Goal: Task Accomplishment & Management: Complete application form

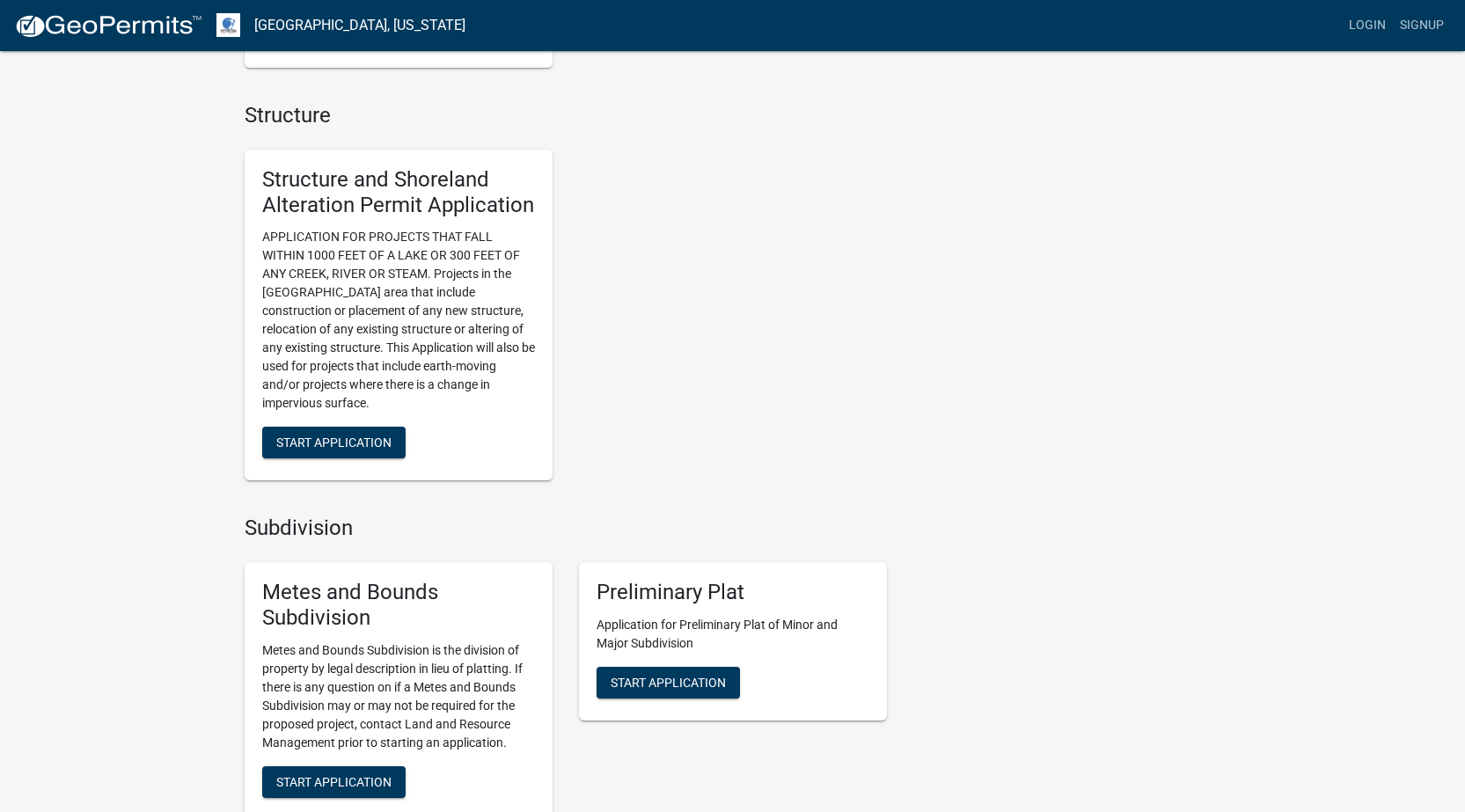
scroll to position [1097, 0]
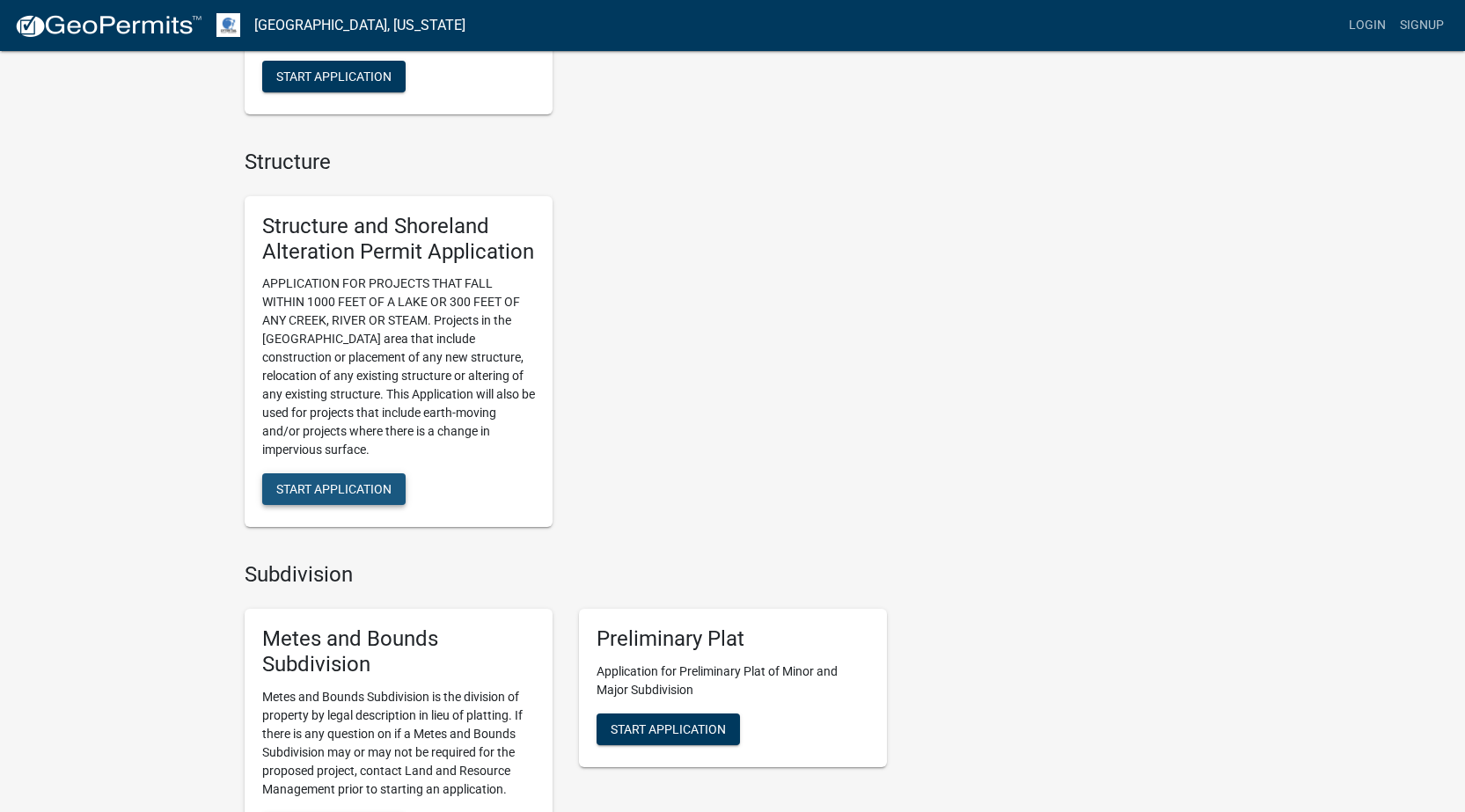
click at [348, 488] on span "Start Application" at bounding box center [334, 489] width 115 height 14
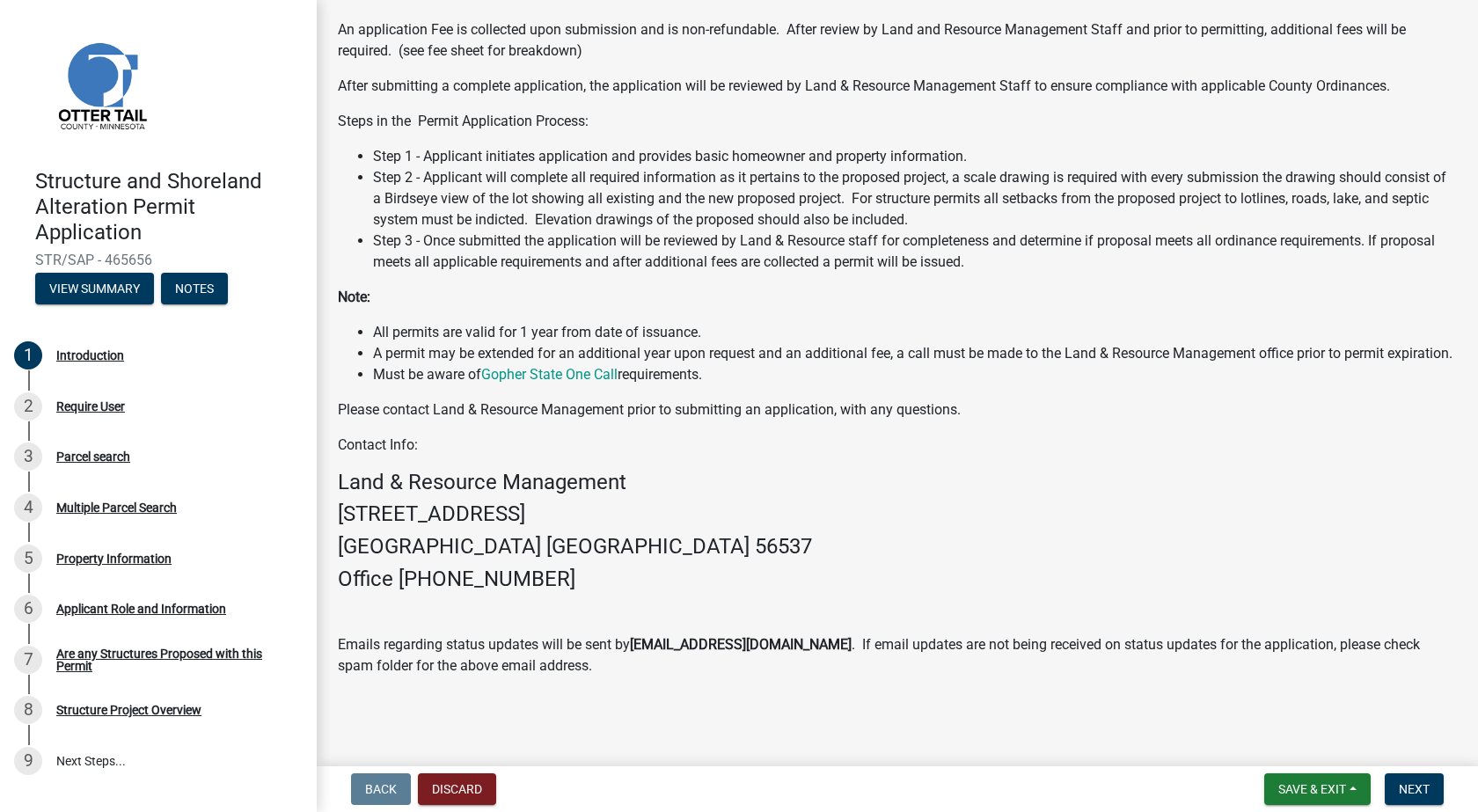
scroll to position [285, 0]
click at [1411, 788] on span "Next" at bounding box center [1414, 789] width 31 height 14
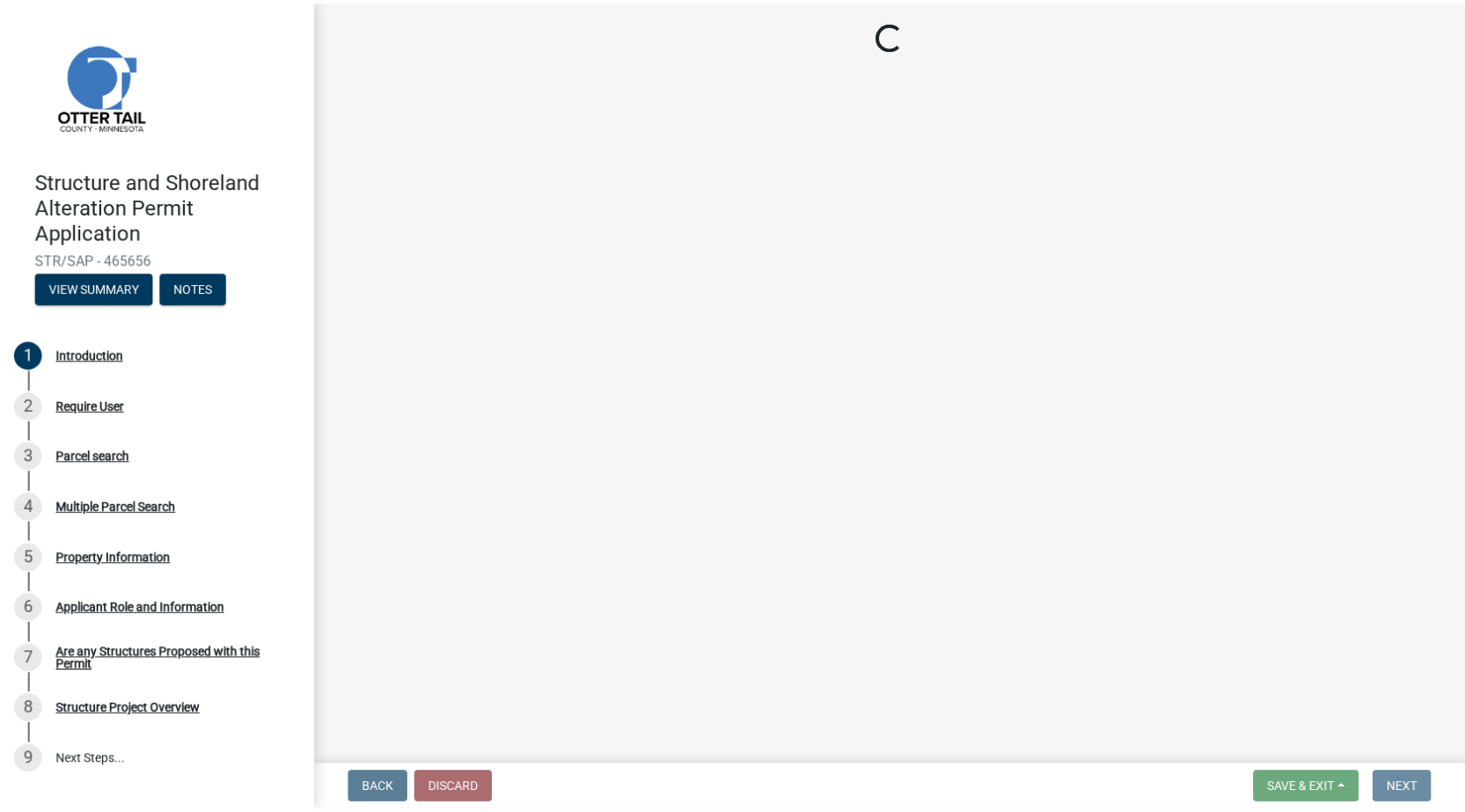
scroll to position [0, 0]
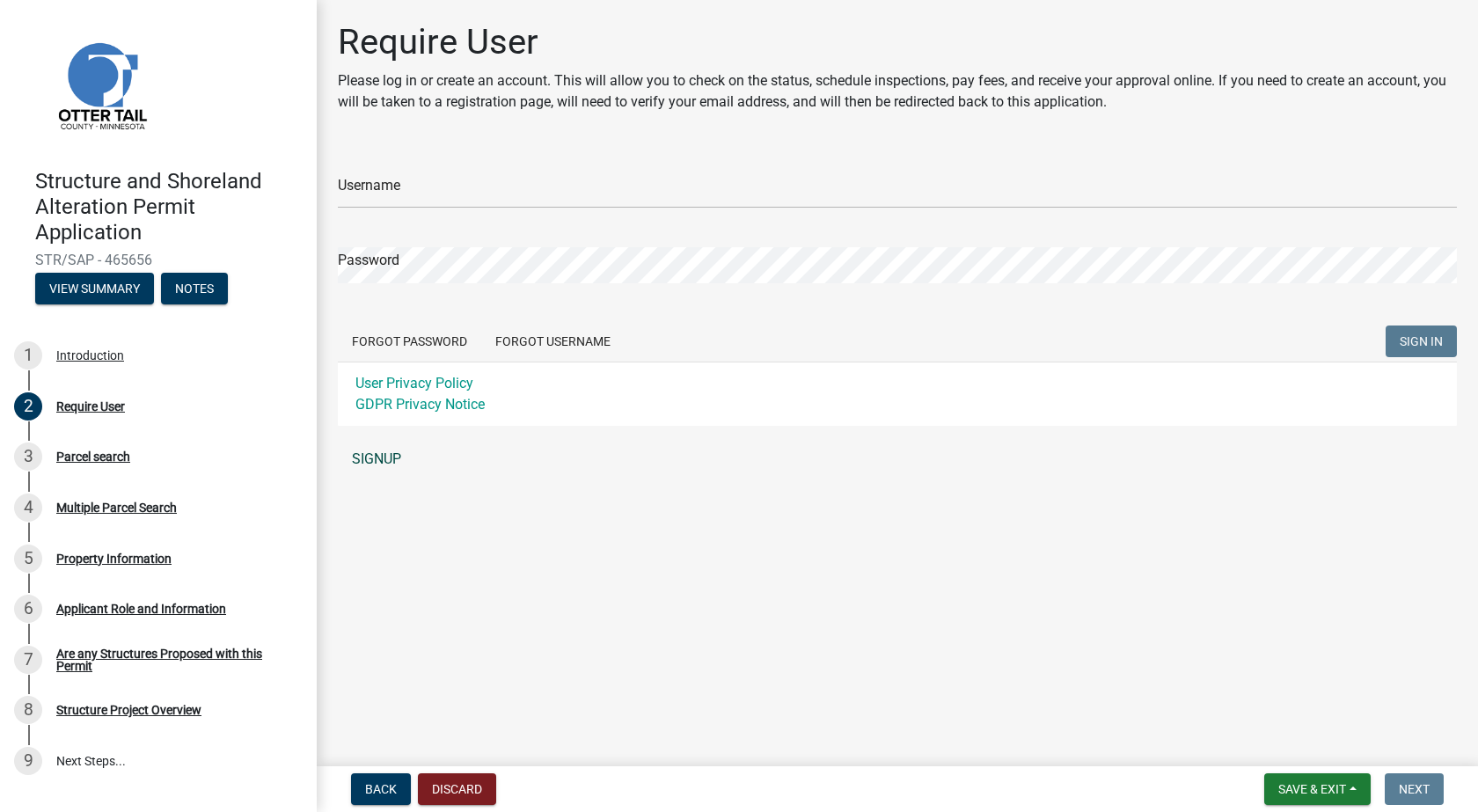
click at [391, 454] on link "SIGNUP" at bounding box center [897, 460] width 1119 height 35
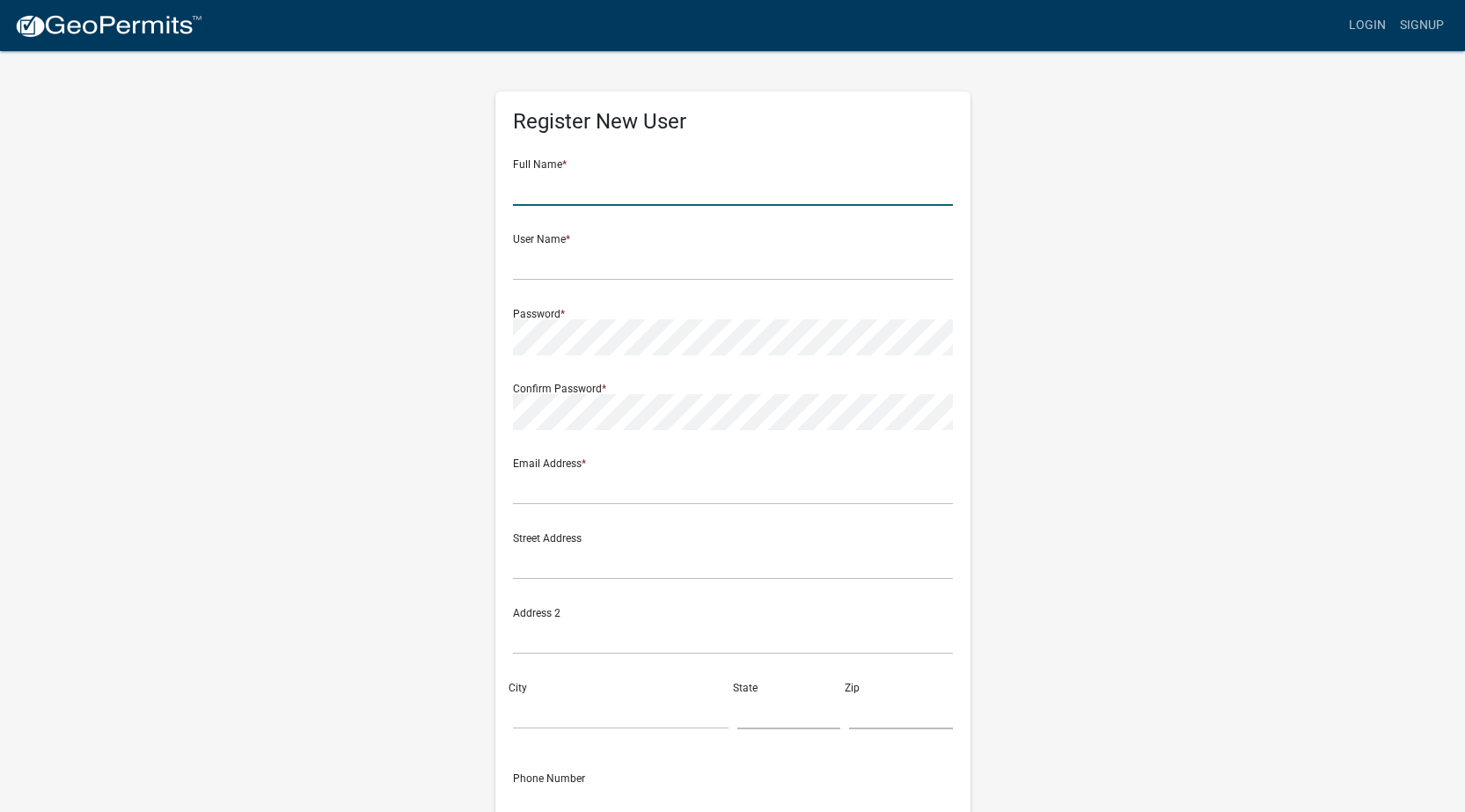
click at [541, 183] on input "text" at bounding box center [733, 187] width 440 height 36
type input "martin moen"
type input "[EMAIL_ADDRESS][DOMAIN_NAME]"
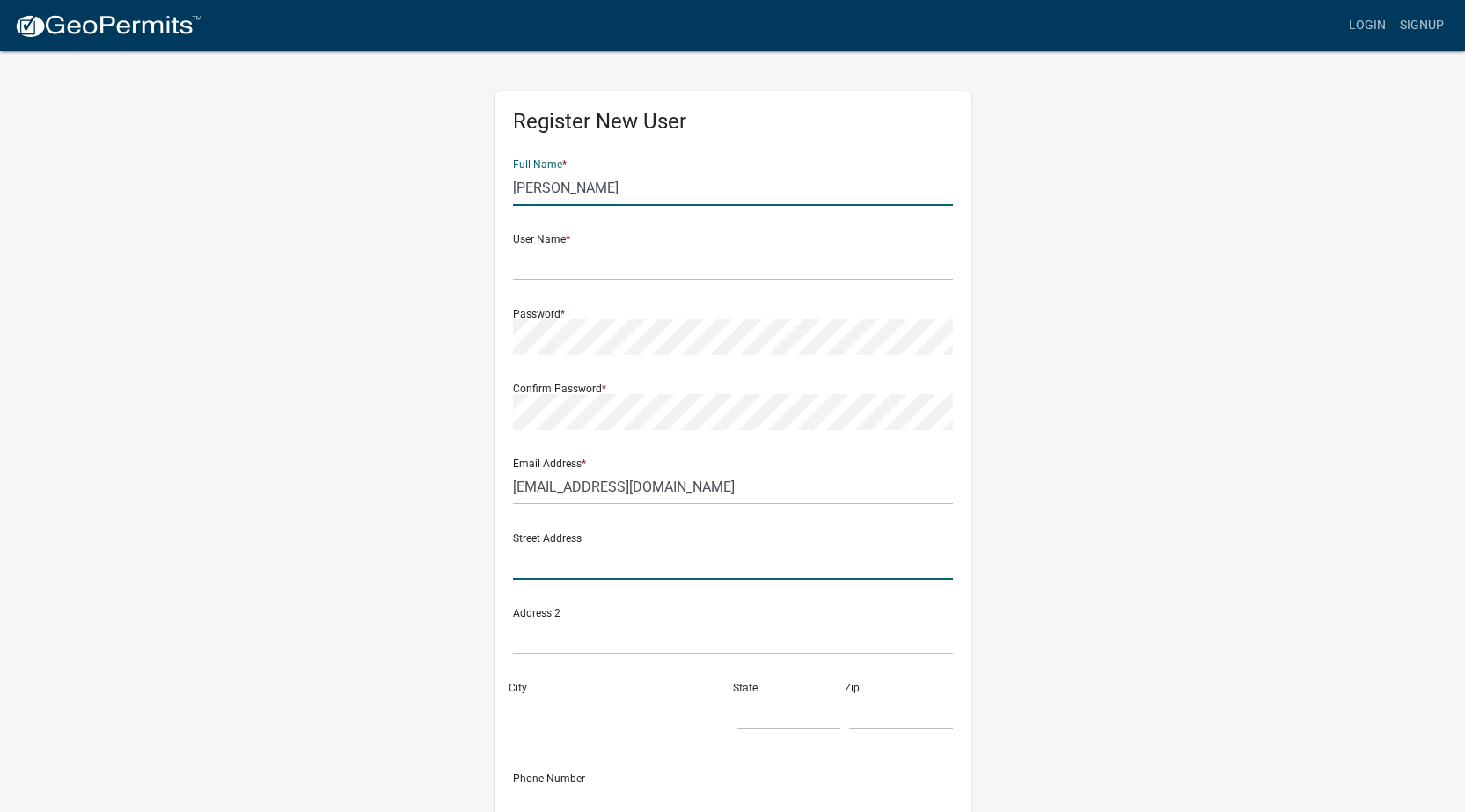
type input "5604 county road 17 south"
type input "Horace"
type input "ND"
type input "58047"
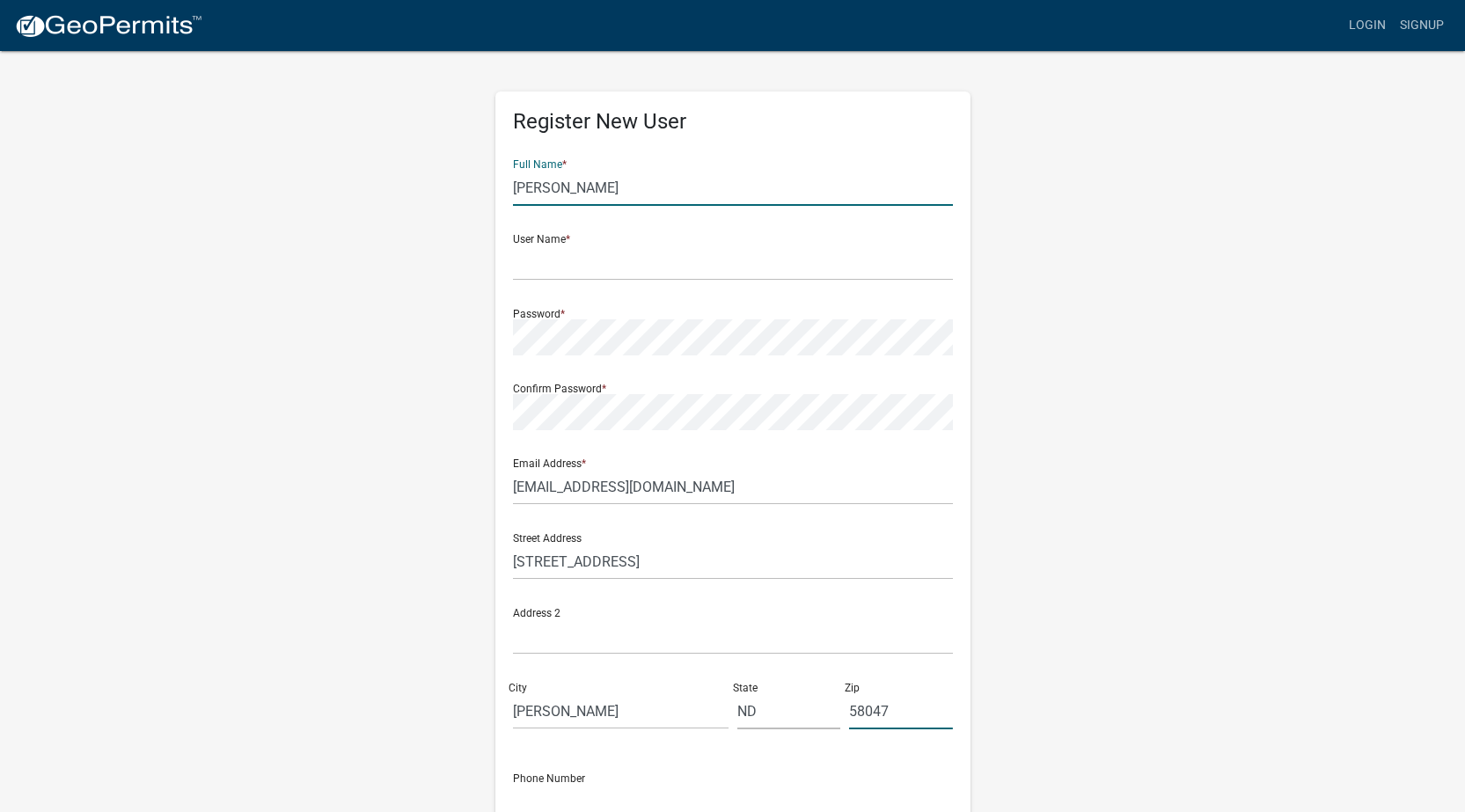
type input "7017296636"
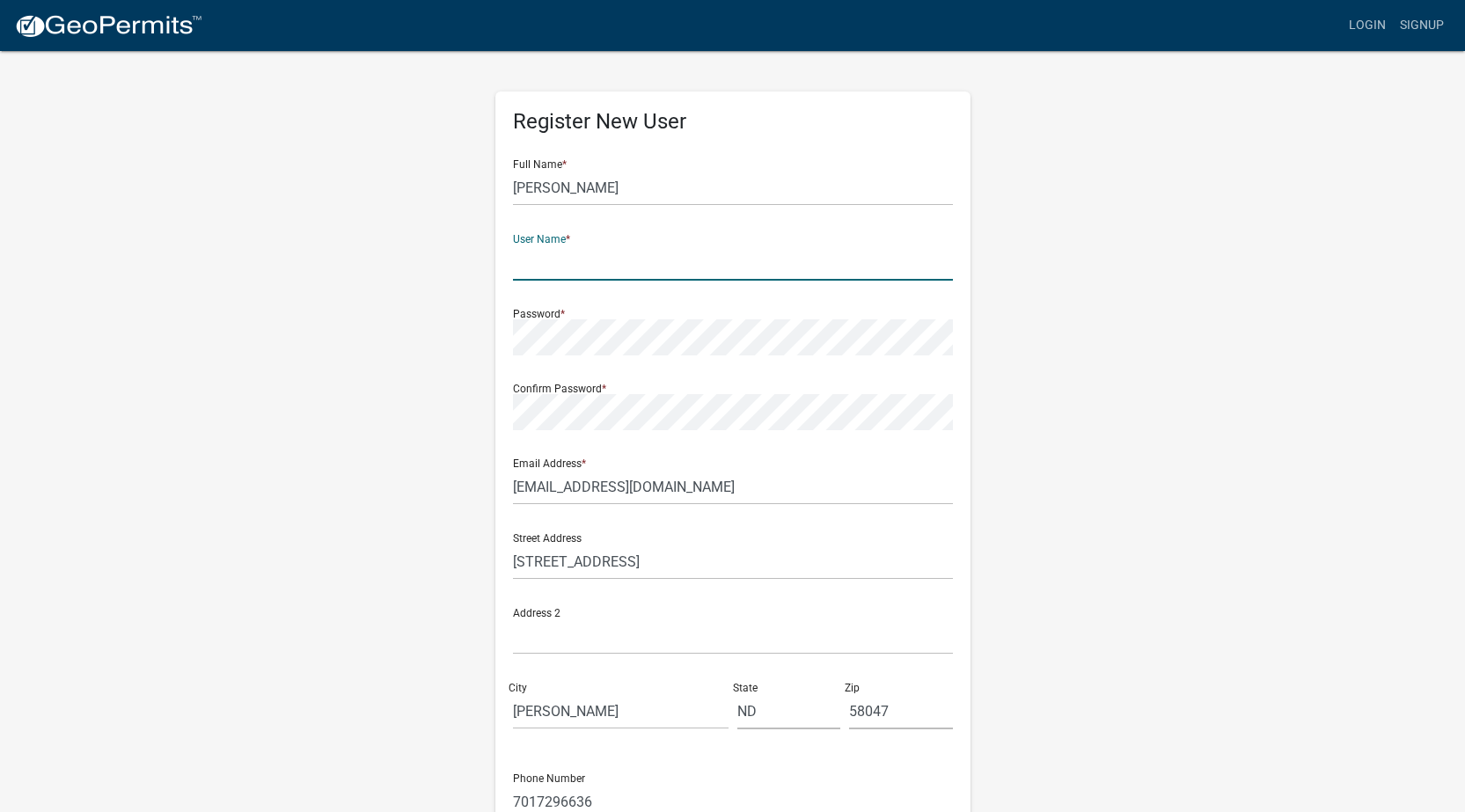
click at [573, 264] on input "text" at bounding box center [733, 263] width 440 height 36
type input "msmoen"
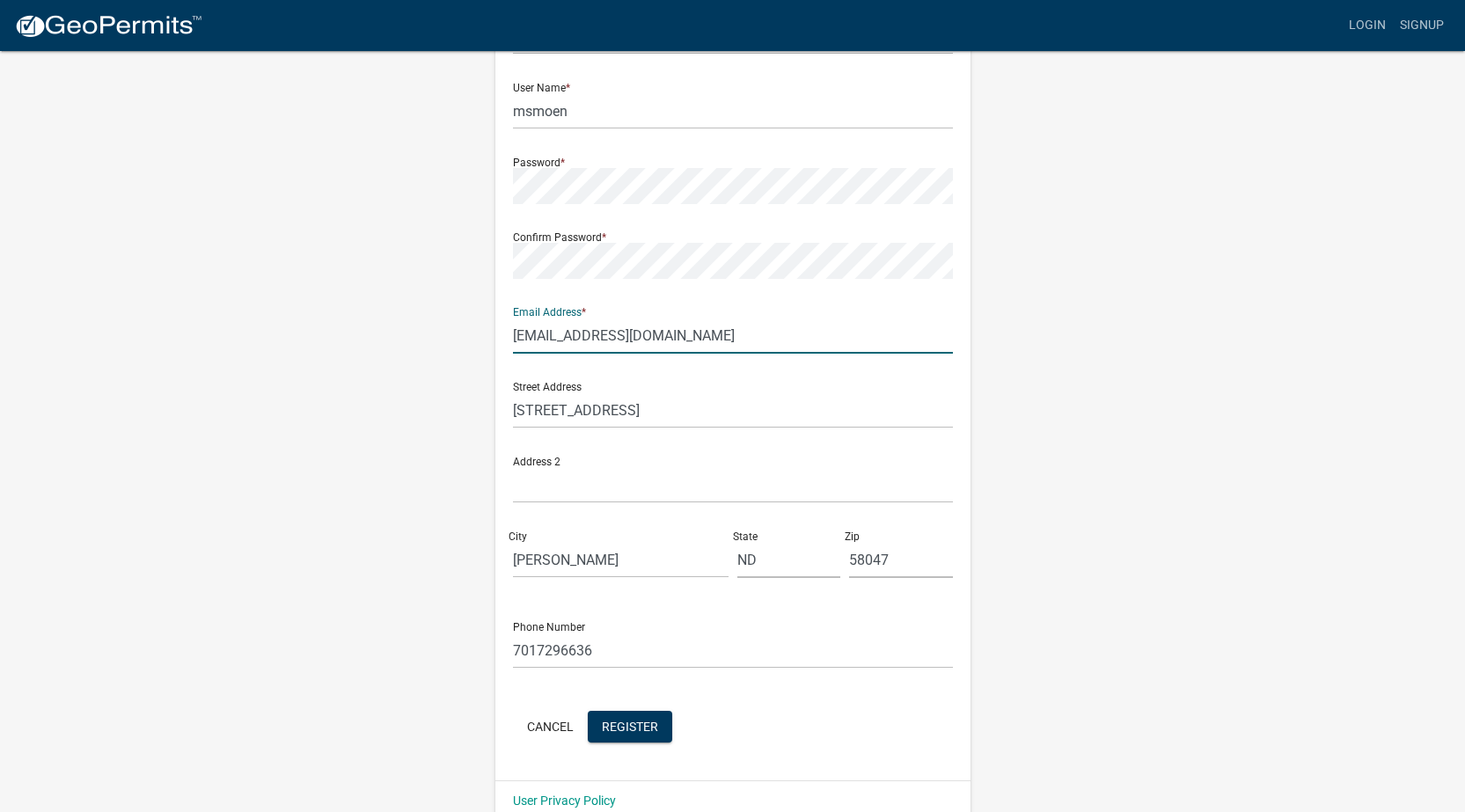
scroll to position [178, 0]
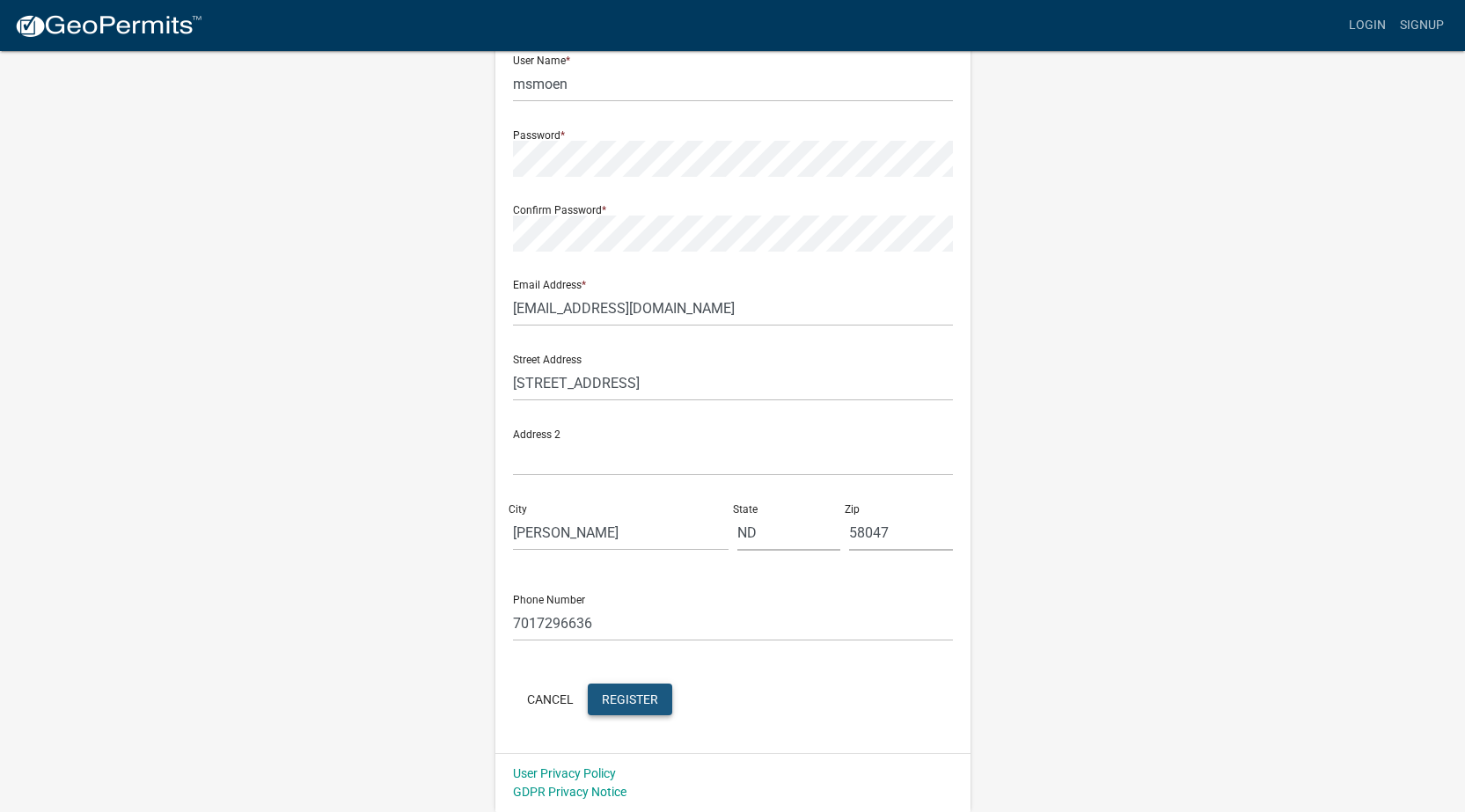
click at [640, 698] on span "Register" at bounding box center [630, 698] width 56 height 14
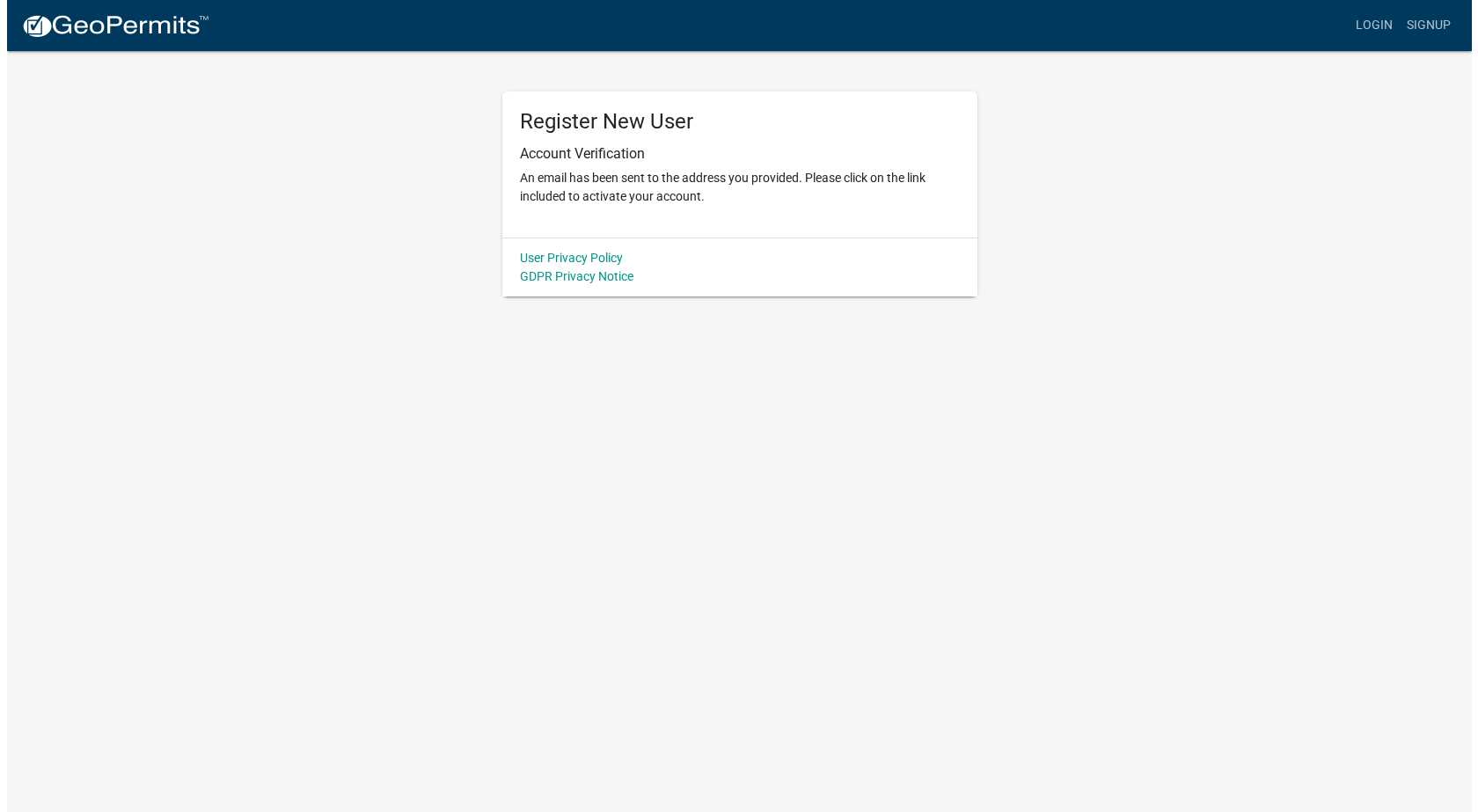
scroll to position [0, 0]
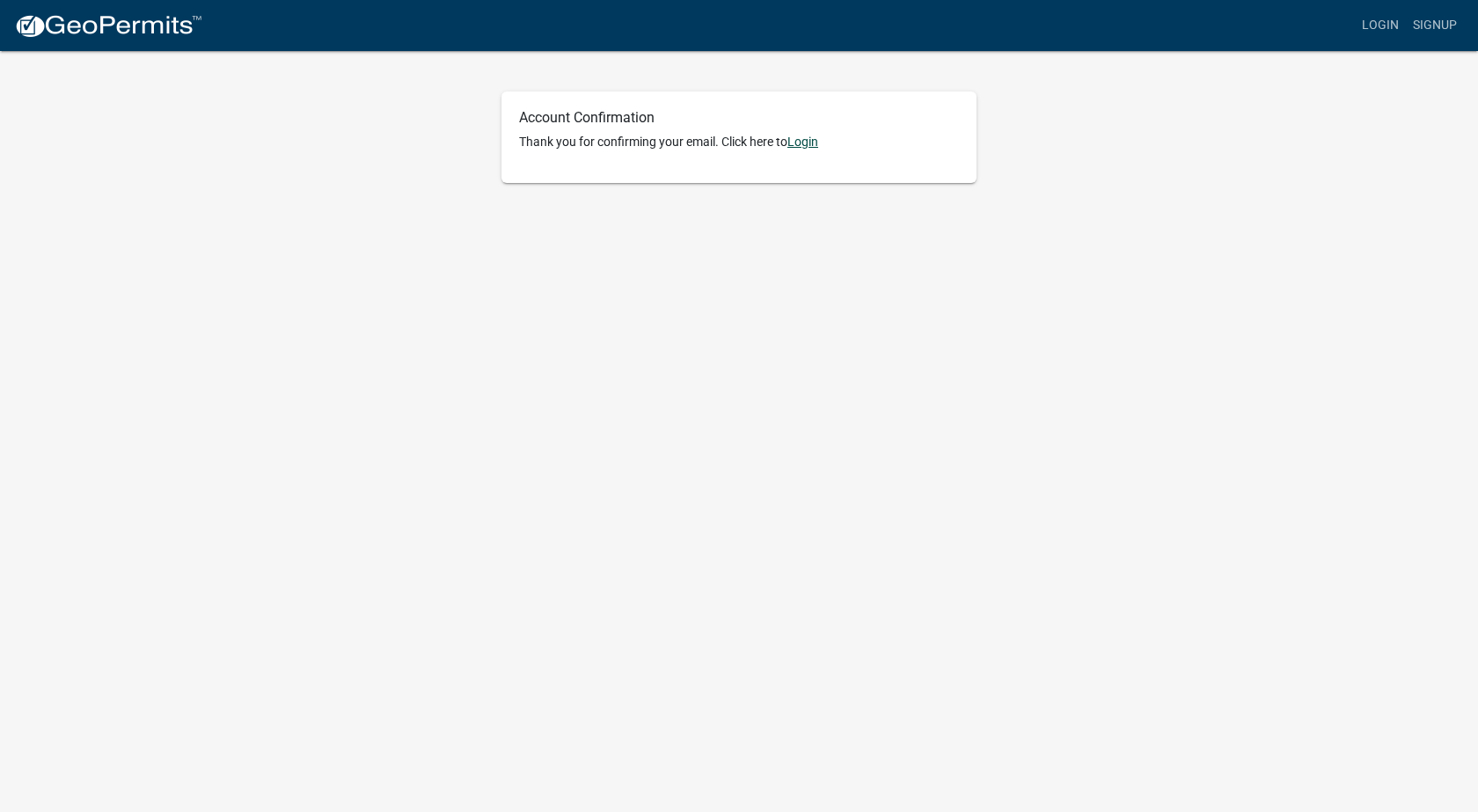
click at [802, 141] on link "Login" at bounding box center [802, 142] width 31 height 14
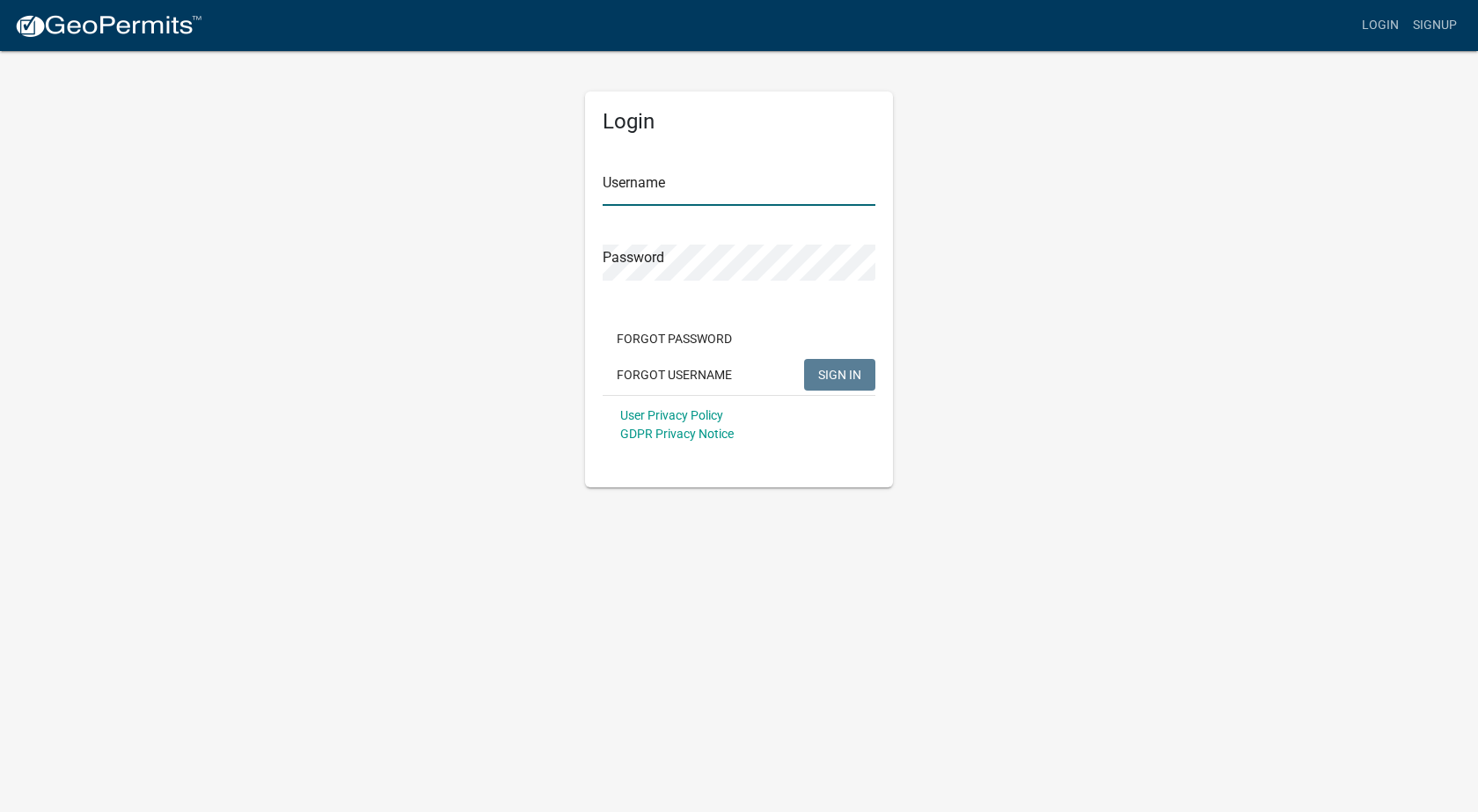
type input "msmoen"
click at [825, 373] on span "SIGN IN" at bounding box center [840, 374] width 43 height 14
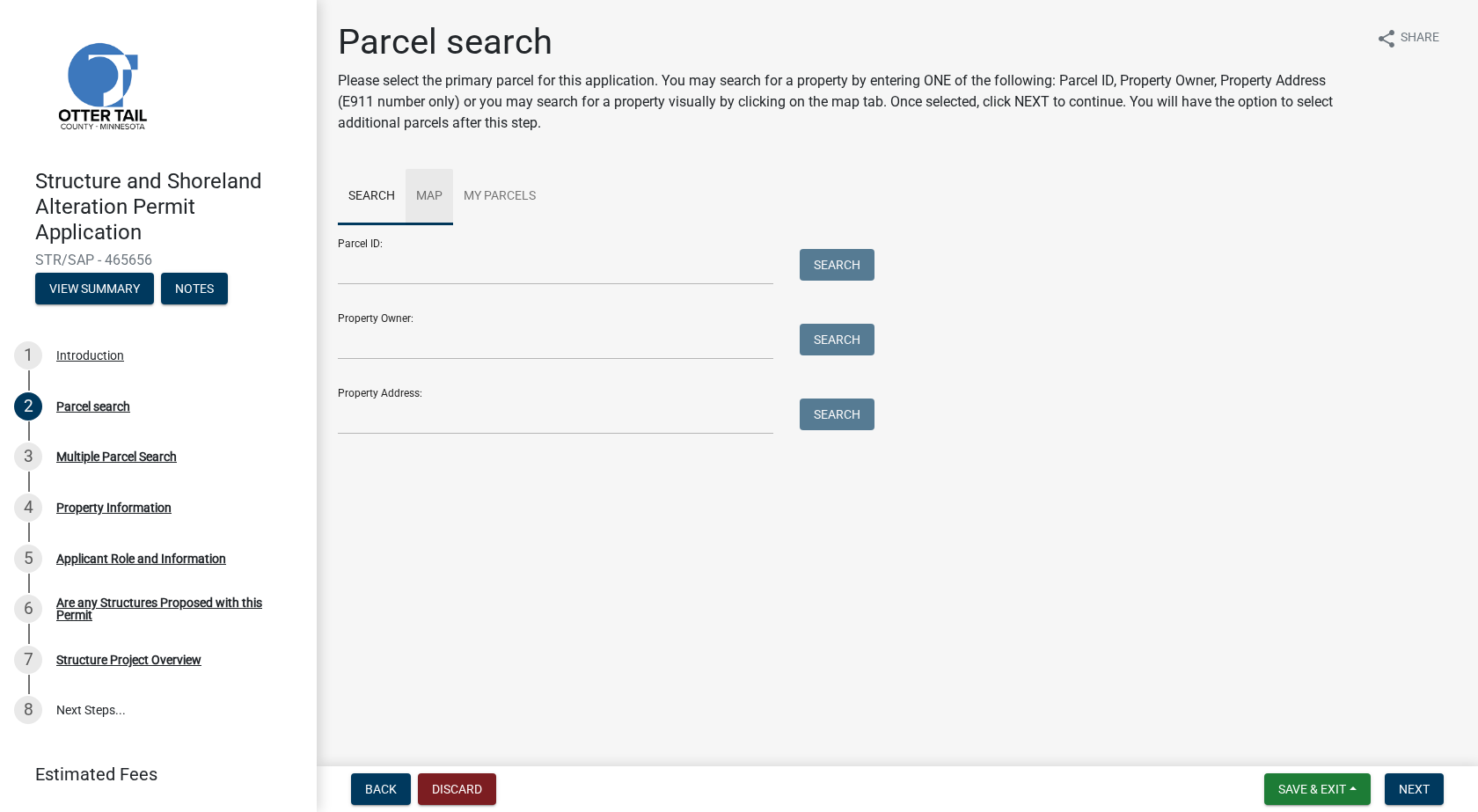
click at [432, 190] on link "Map" at bounding box center [430, 196] width 48 height 56
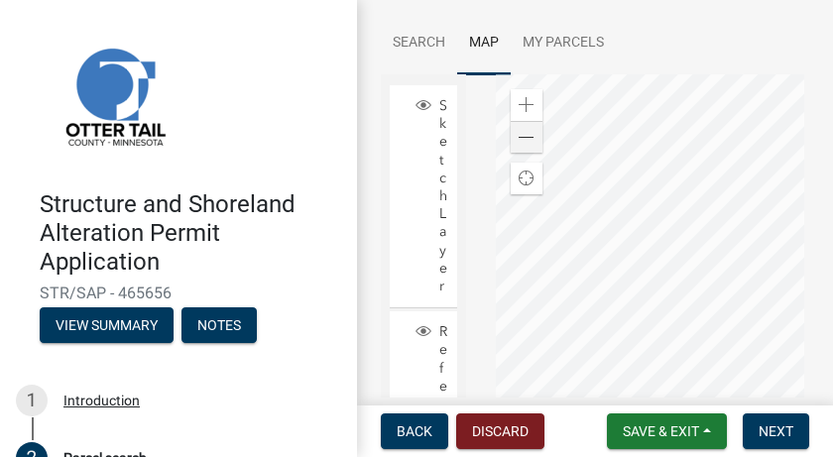
scroll to position [297, 0]
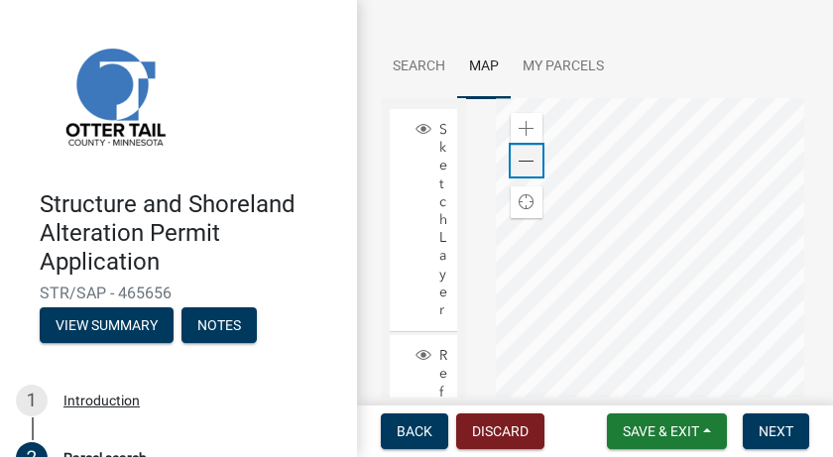
click at [525, 154] on span at bounding box center [526, 162] width 16 height 16
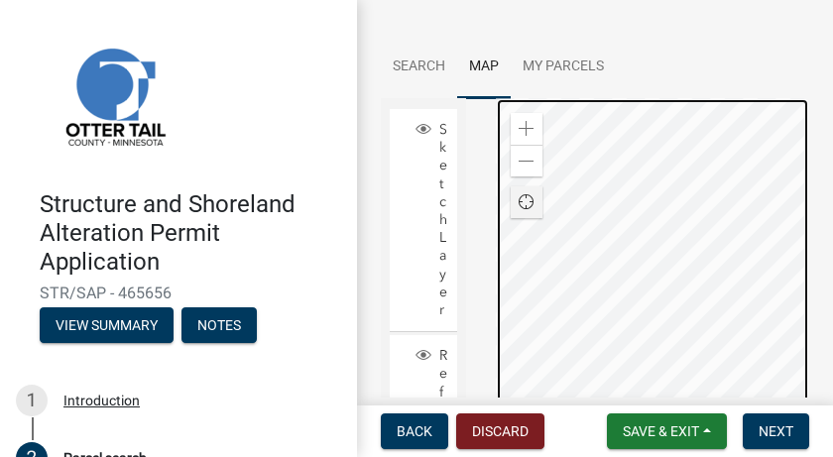
click at [533, 243] on div at bounding box center [653, 346] width 314 height 496
click at [707, 280] on div at bounding box center [653, 346] width 314 height 496
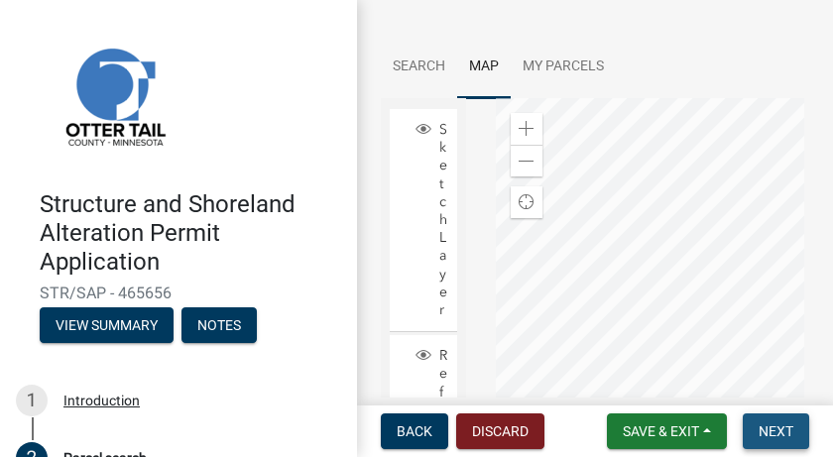
click at [769, 427] on span "Next" at bounding box center [775, 431] width 35 height 16
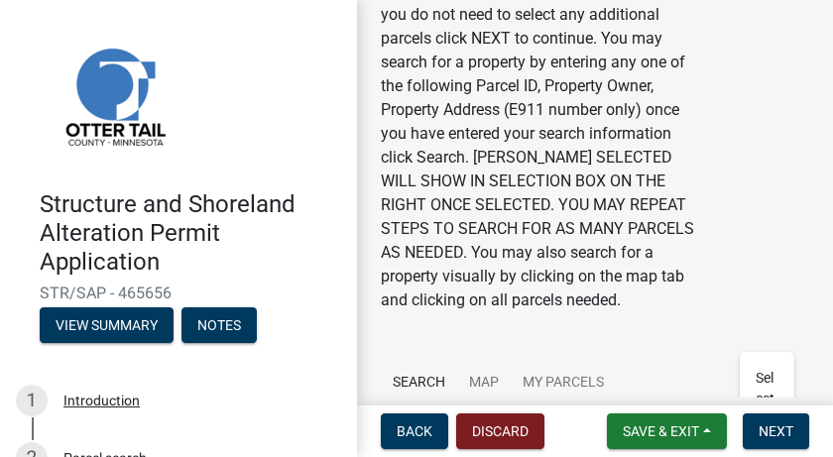
scroll to position [149, 0]
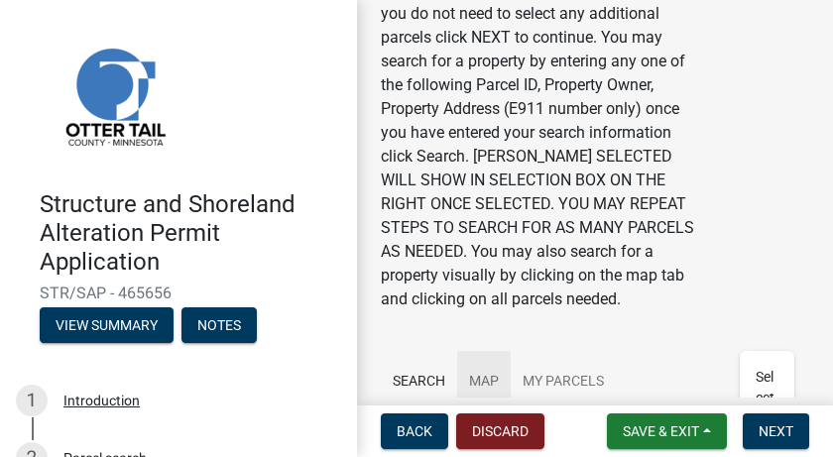
click at [490, 377] on link "Map" at bounding box center [484, 382] width 54 height 63
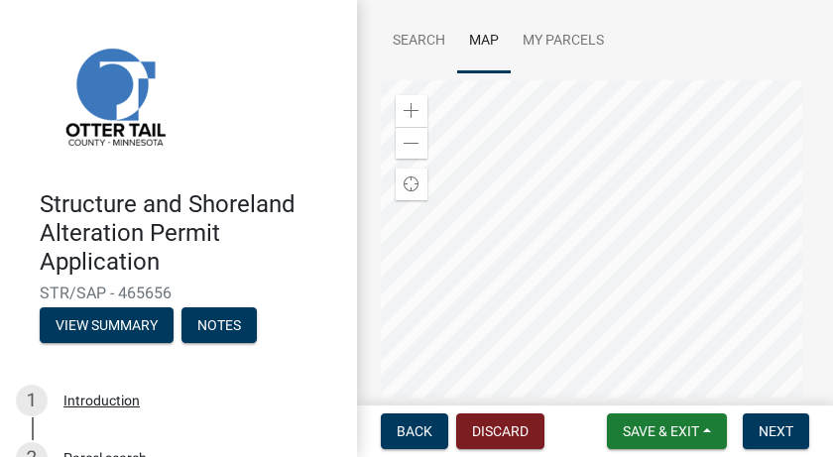
scroll to position [496, 0]
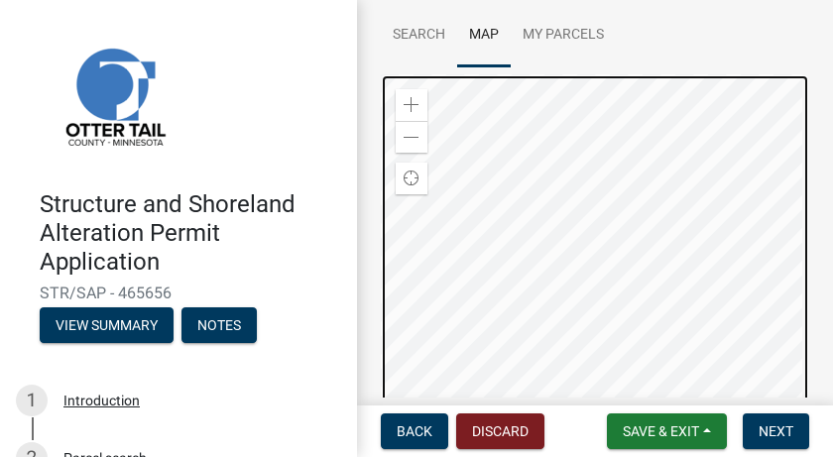
click at [614, 247] on div at bounding box center [595, 322] width 428 height 496
click at [527, 348] on div at bounding box center [595, 322] width 428 height 496
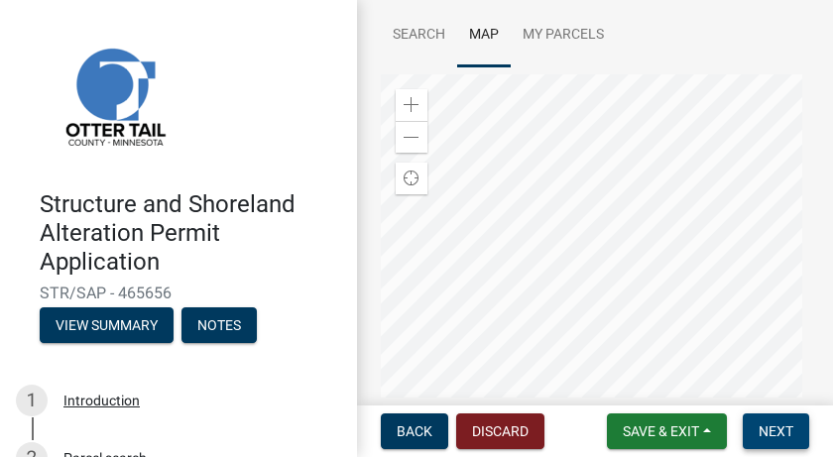
click at [772, 428] on span "Next" at bounding box center [775, 431] width 35 height 16
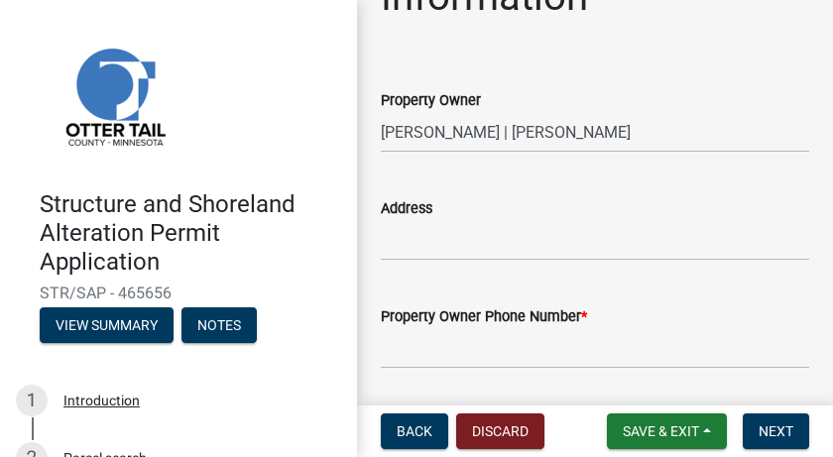
scroll to position [99, 0]
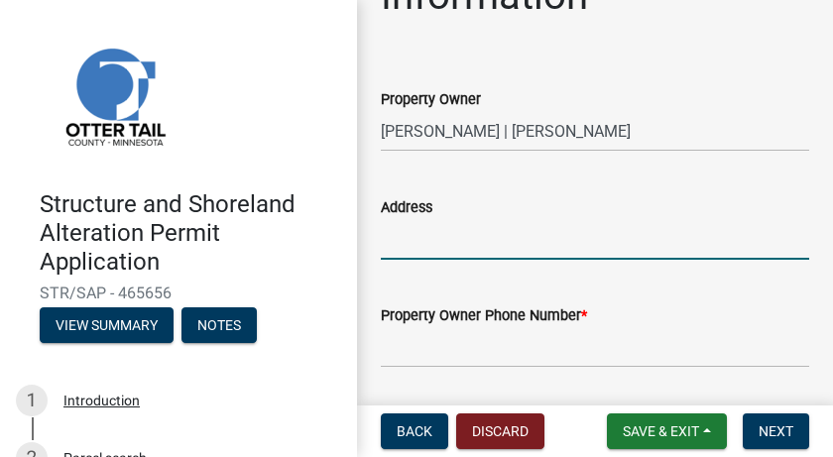
click at [420, 241] on input "Address" at bounding box center [595, 239] width 428 height 41
type input "TBD"
click at [413, 344] on input "Property Owner Phone Number *" at bounding box center [595, 347] width 428 height 41
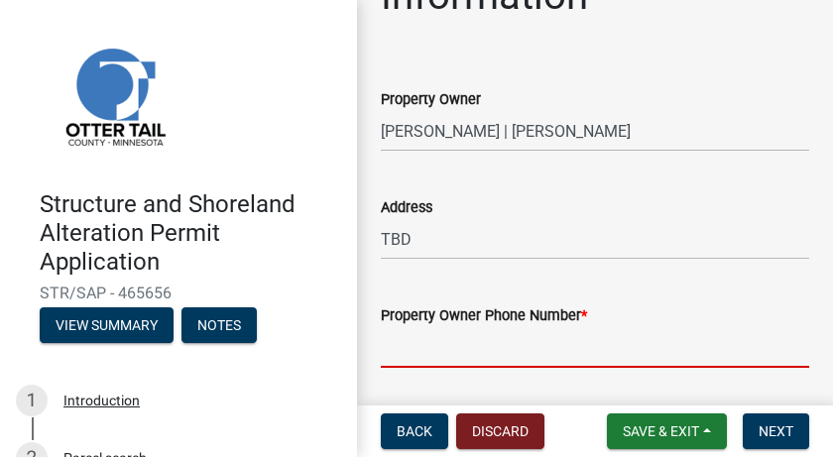
type input "7017296636"
type input "[EMAIL_ADDRESS][DOMAIN_NAME]"
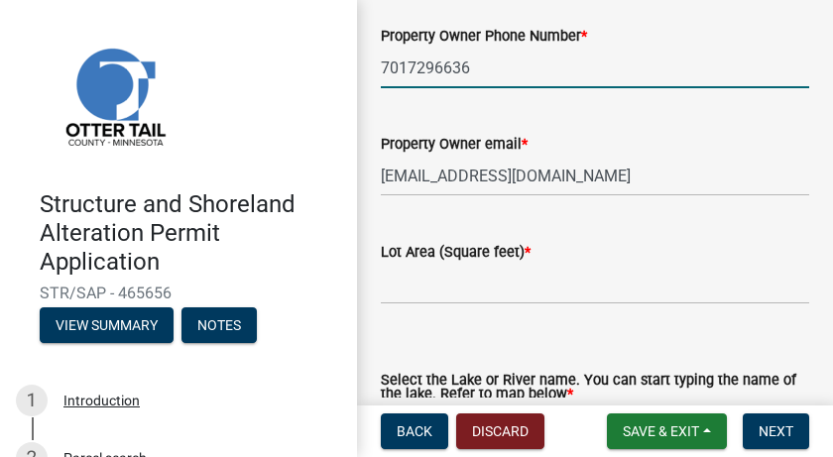
scroll to position [397, 0]
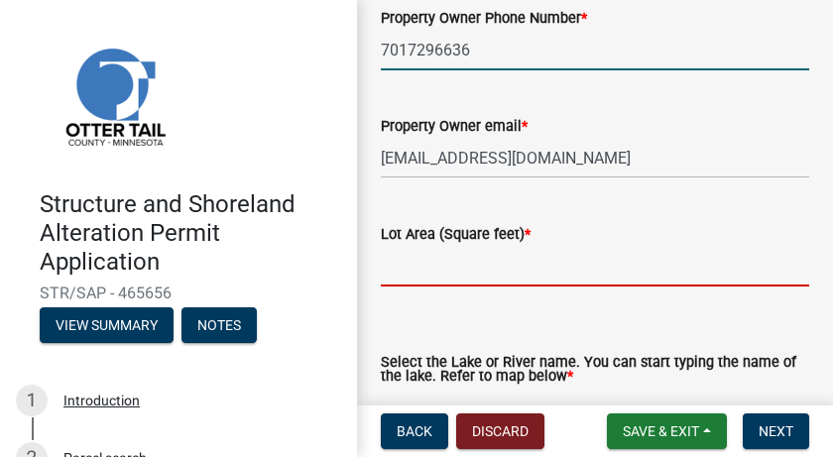
click at [442, 275] on input "text" at bounding box center [595, 266] width 428 height 41
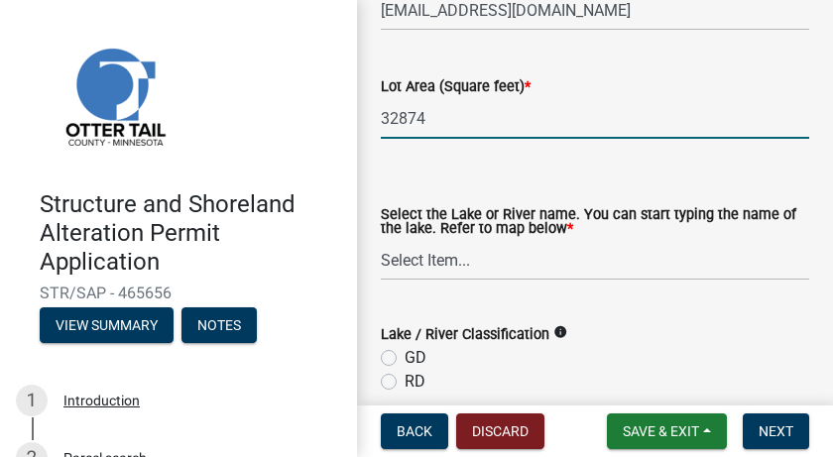
scroll to position [545, 0]
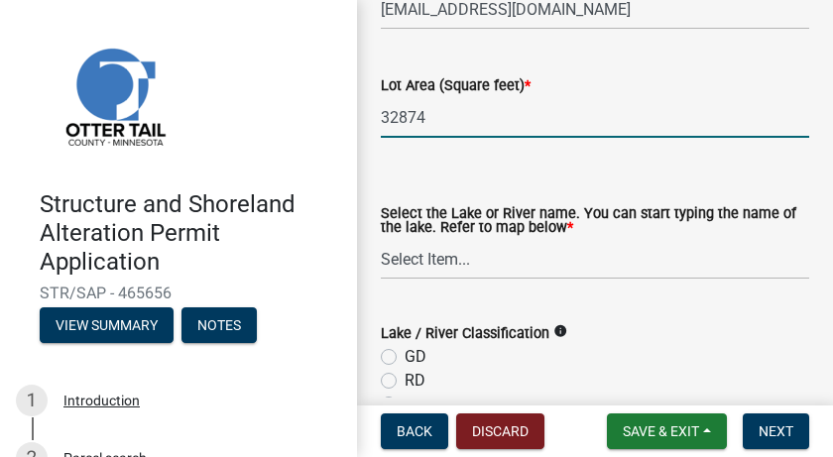
type input "32874"
click at [429, 264] on select "Select Item... None [PERSON_NAME] 56-031 [PERSON_NAME] 56-118 [PERSON_NAME] 56-…" at bounding box center [595, 259] width 428 height 41
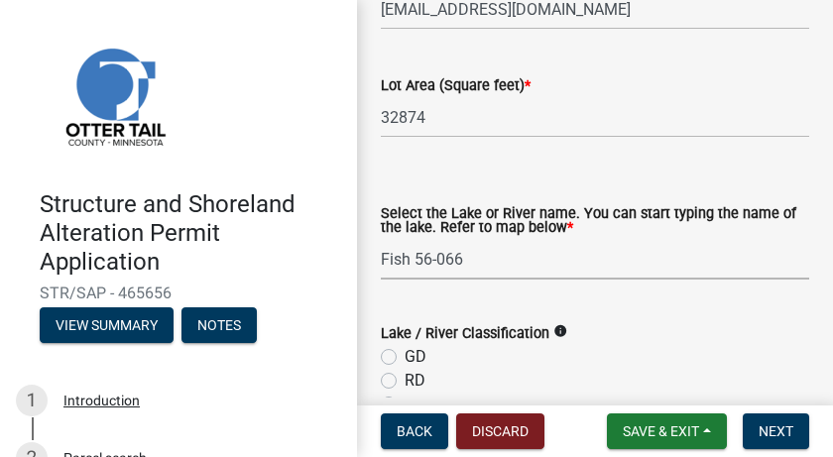
click at [381, 239] on select "Select Item... None [PERSON_NAME] 56-031 [PERSON_NAME] 56-118 [PERSON_NAME] 56-…" at bounding box center [595, 259] width 428 height 41
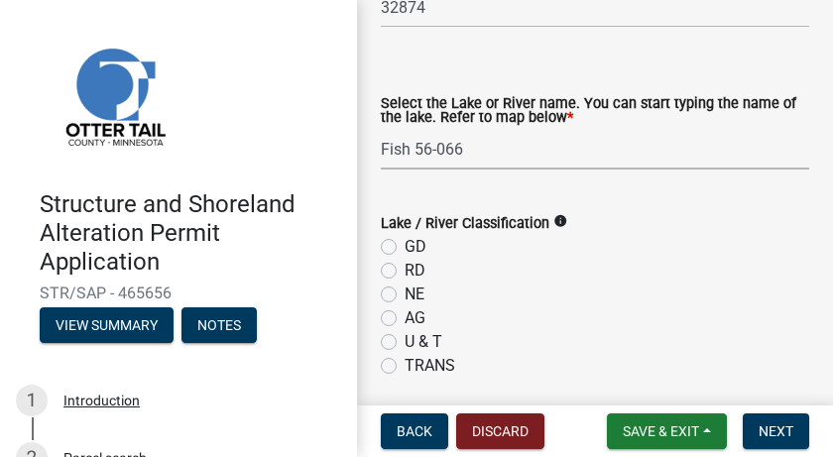
scroll to position [644, 0]
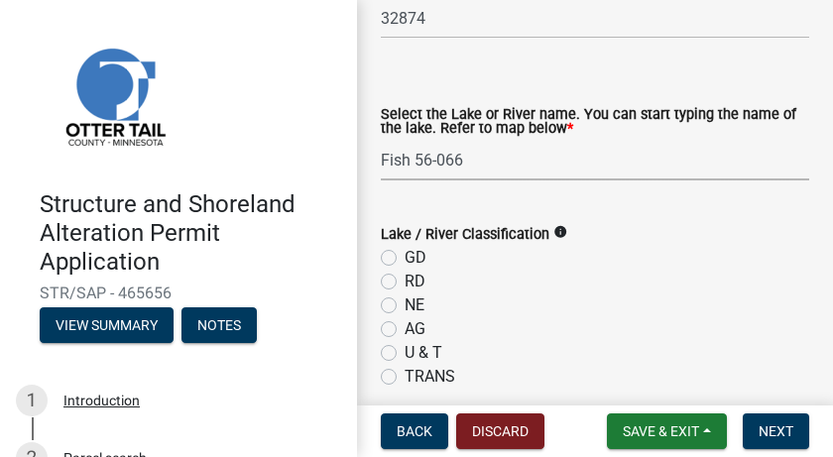
click at [444, 158] on select "Select Item... None [PERSON_NAME] 56-031 [PERSON_NAME] 56-118 [PERSON_NAME] 56-…" at bounding box center [595, 160] width 428 height 41
click at [456, 160] on select "Select Item... None [PERSON_NAME] 56-031 [PERSON_NAME] 56-118 [PERSON_NAME] 56-…" at bounding box center [595, 160] width 428 height 41
click at [459, 160] on select "Select Item... None [PERSON_NAME] 56-031 [PERSON_NAME] 56-118 [PERSON_NAME] 56-…" at bounding box center [595, 160] width 428 height 41
click at [381, 140] on select "Select Item... None [PERSON_NAME] 56-031 [PERSON_NAME] 56-118 [PERSON_NAME] 56-…" at bounding box center [595, 160] width 428 height 41
select select "633d6f60-2323-4612-a4e9-47bdd3a8d7a4"
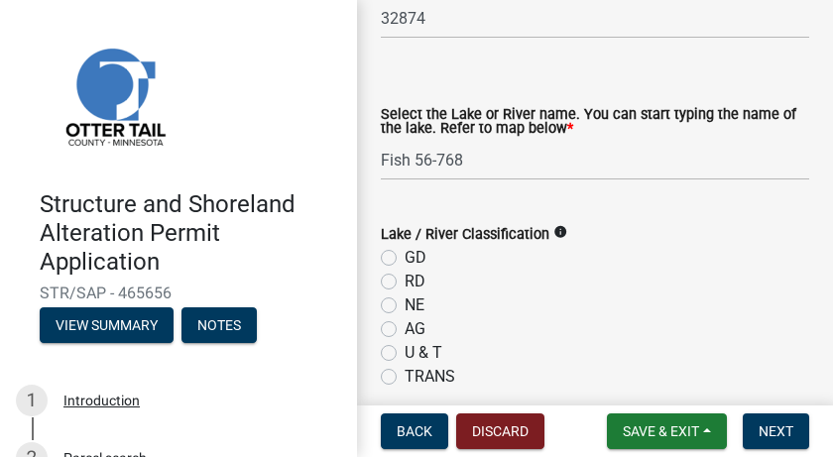
click at [404, 256] on label "GD" at bounding box center [415, 258] width 22 height 24
click at [404, 256] on input "GD" at bounding box center [410, 252] width 13 height 13
radio input "true"
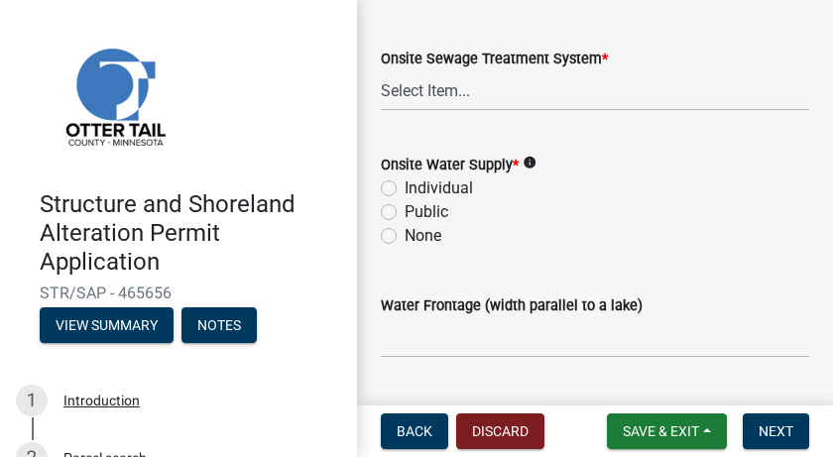
scroll to position [1834, 0]
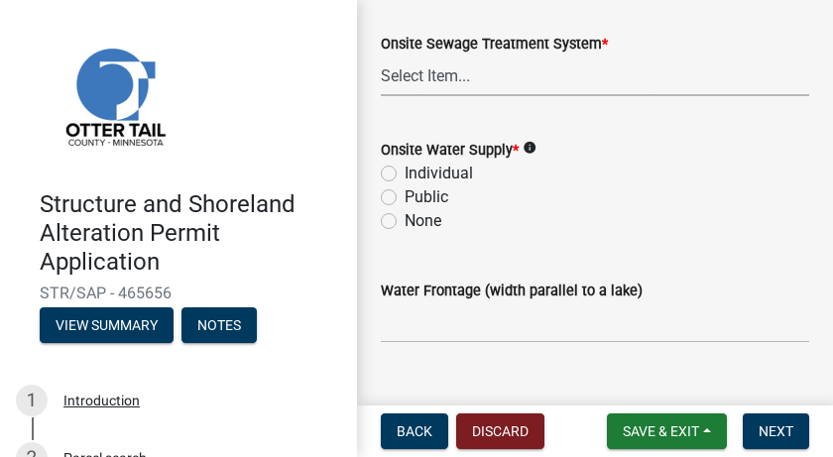
click at [453, 74] on select "Select Item... L&R Certificate of Compliance within 5yrs Compliance Inspection …" at bounding box center [595, 76] width 428 height 41
click at [381, 56] on select "Select Item... L&R Certificate of Compliance within 5yrs Compliance Inspection …" at bounding box center [595, 76] width 428 height 41
select select "9233bc03-43b7-4bc3-a622-0f4482adc204"
click at [404, 220] on label "None" at bounding box center [422, 221] width 37 height 24
click at [404, 220] on input "None" at bounding box center [410, 215] width 13 height 13
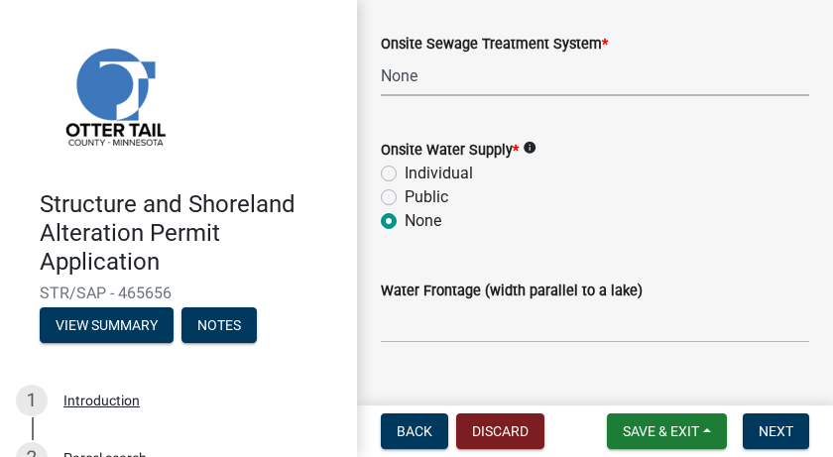
radio input "true"
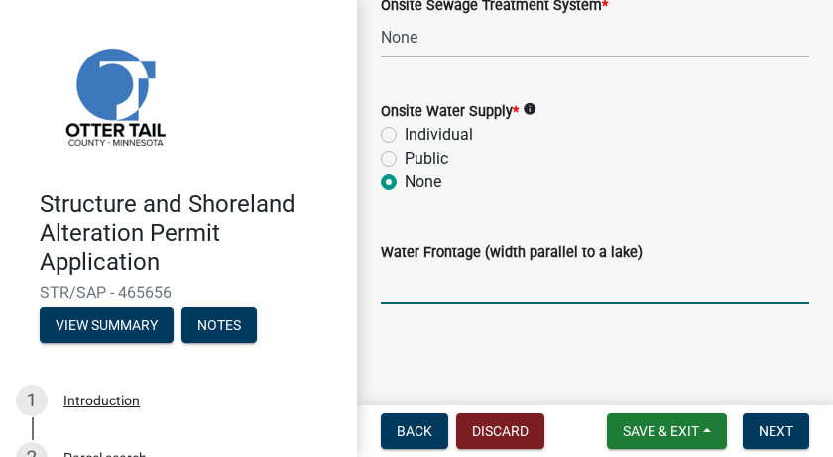
click at [442, 292] on input "Water Frontage (width parallel to a lake)" at bounding box center [595, 284] width 428 height 41
type input "170'"
click at [775, 431] on span "Next" at bounding box center [775, 431] width 35 height 16
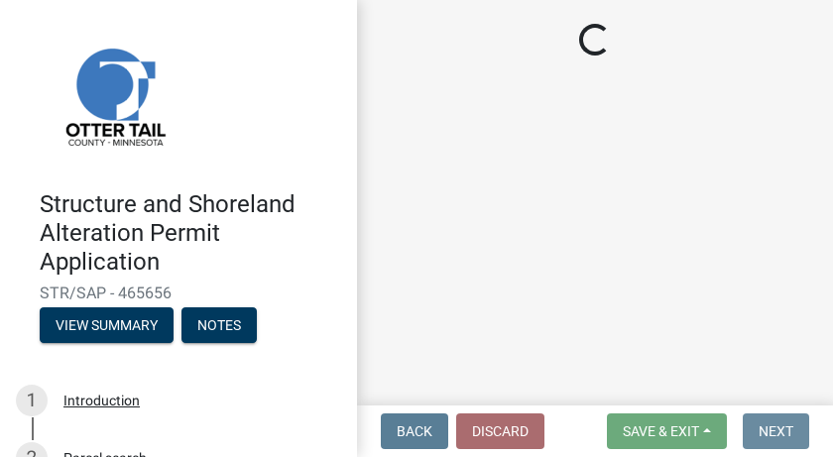
scroll to position [0, 0]
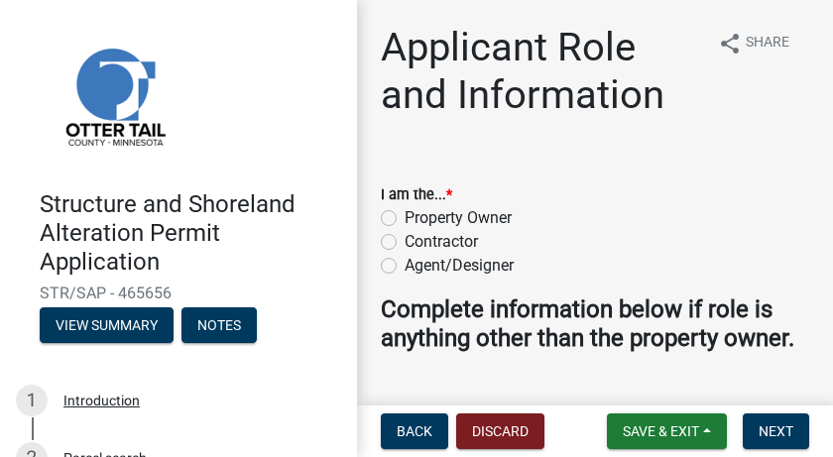
click at [404, 217] on label "Property Owner" at bounding box center [457, 218] width 107 height 24
click at [404, 217] on input "Property Owner" at bounding box center [410, 212] width 13 height 13
radio input "true"
click at [404, 241] on label "Contractor" at bounding box center [440, 242] width 73 height 24
click at [404, 241] on input "Contractor" at bounding box center [410, 236] width 13 height 13
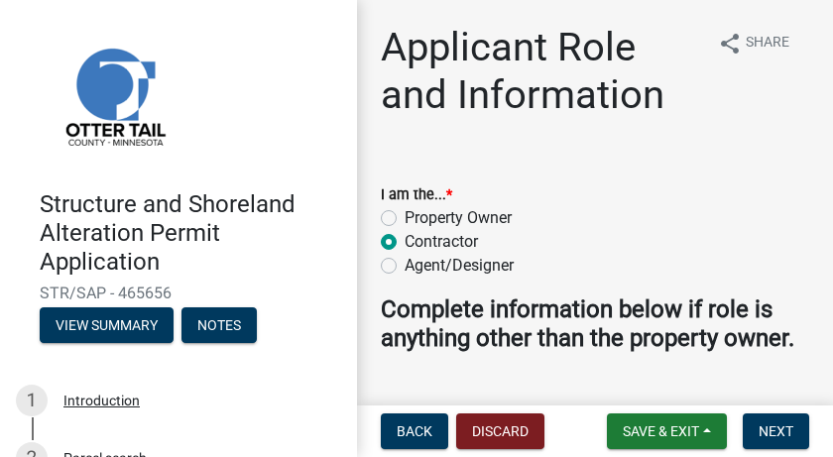
radio input "true"
click at [404, 218] on label "Property Owner" at bounding box center [457, 218] width 107 height 24
click at [404, 218] on input "Property Owner" at bounding box center [410, 212] width 13 height 13
radio input "true"
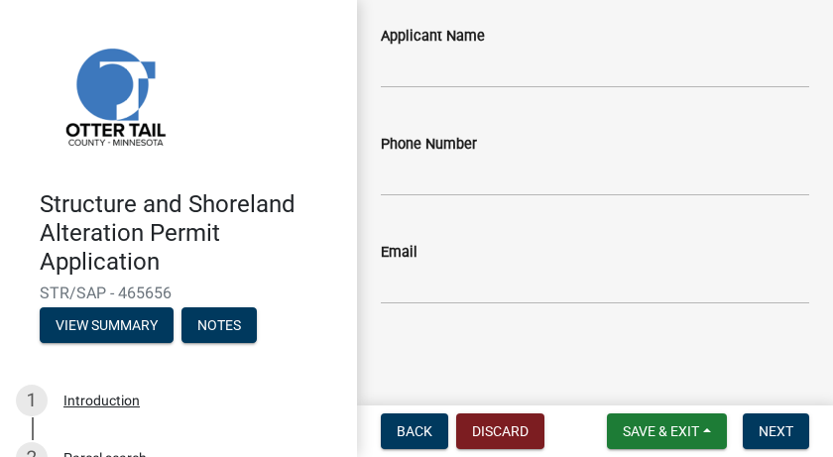
scroll to position [400, 0]
click at [781, 432] on span "Next" at bounding box center [775, 431] width 35 height 16
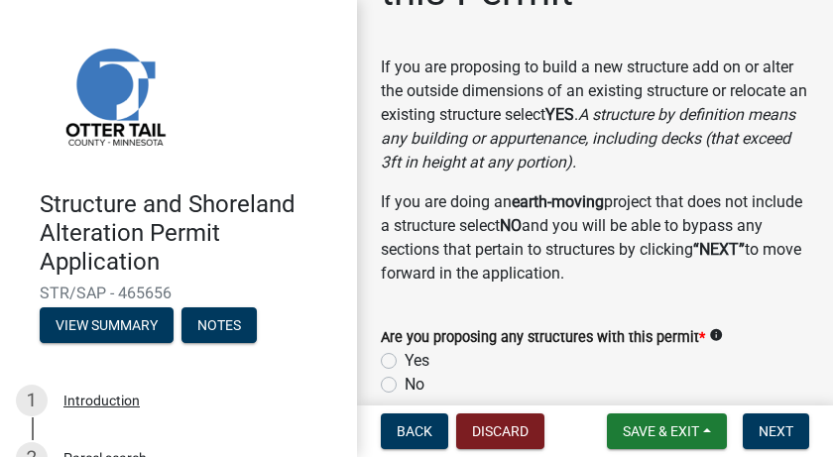
scroll to position [248, 0]
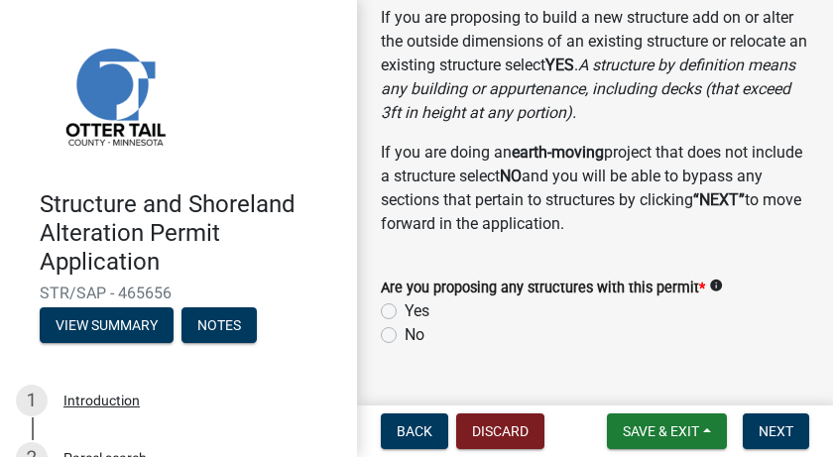
click at [404, 310] on label "Yes" at bounding box center [416, 311] width 25 height 24
click at [404, 310] on input "Yes" at bounding box center [410, 305] width 13 height 13
radio input "true"
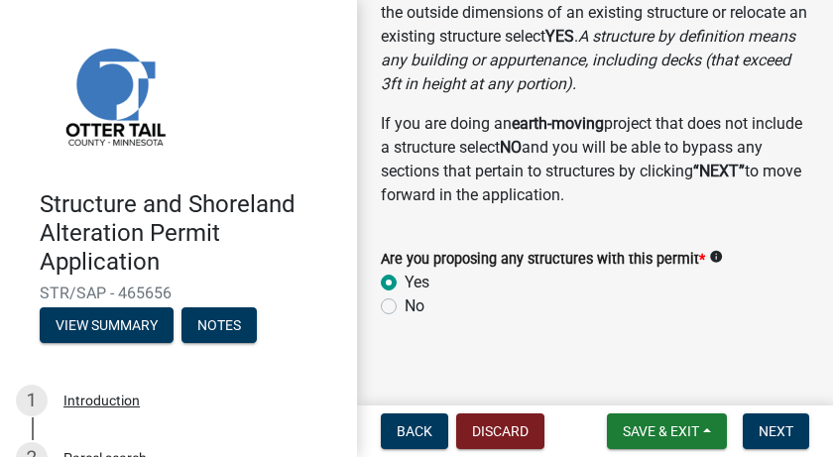
scroll to position [291, 0]
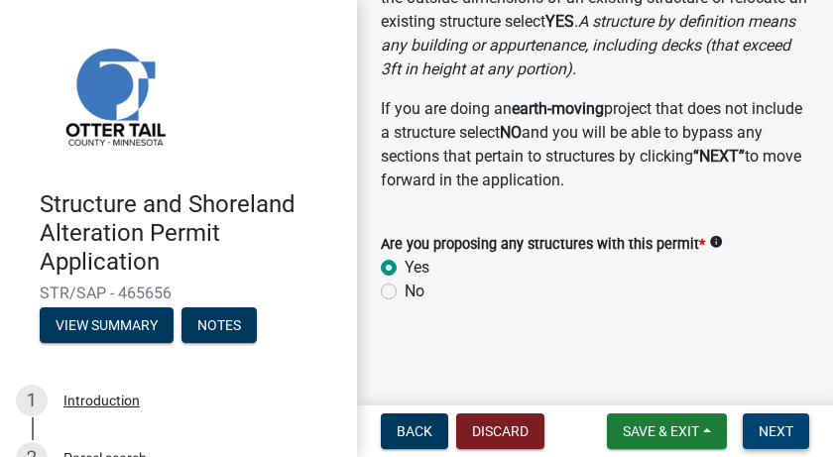
click at [784, 430] on span "Next" at bounding box center [775, 431] width 35 height 16
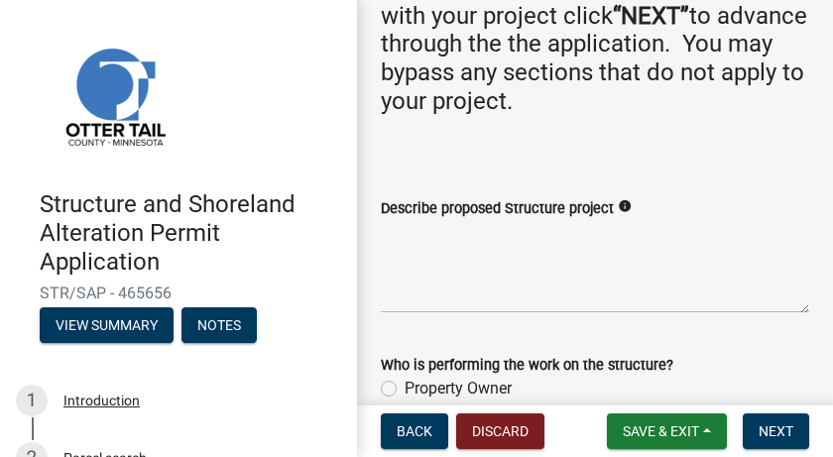
scroll to position [397, 0]
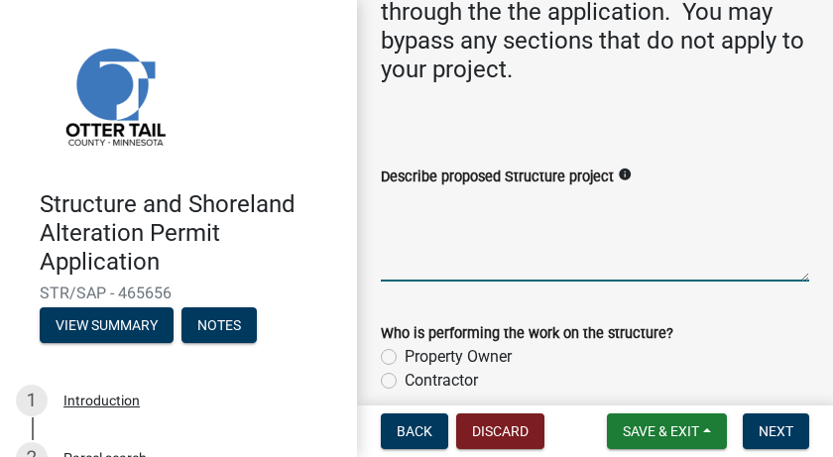
click at [409, 282] on textarea "Describe proposed Structure project" at bounding box center [595, 234] width 428 height 93
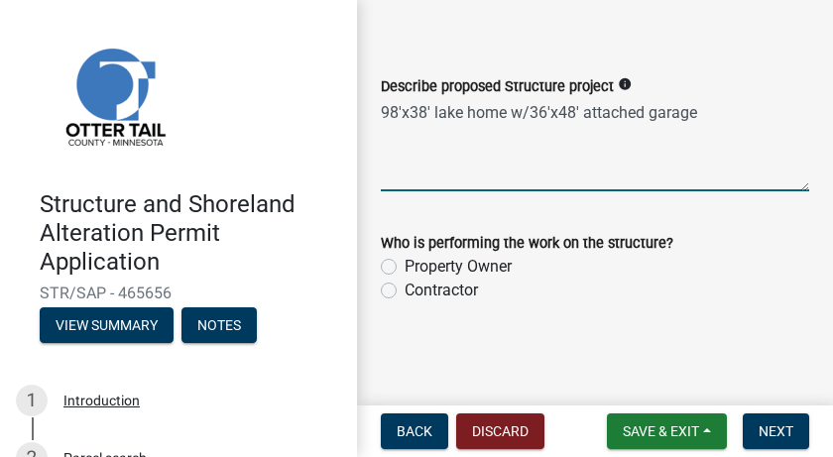
scroll to position [510, 0]
type textarea "98'x38' lake home w/36'x48' attached garage"
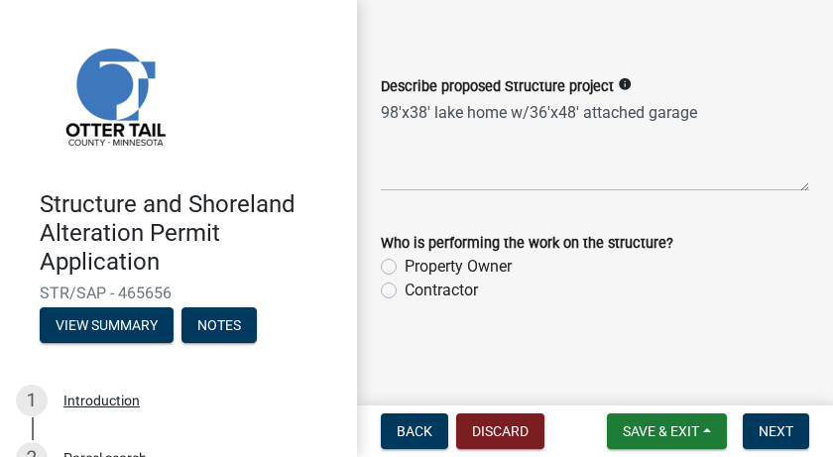
click at [404, 269] on label "Property Owner" at bounding box center [457, 267] width 107 height 24
click at [404, 268] on input "Property Owner" at bounding box center [410, 261] width 13 height 13
radio input "true"
click at [776, 431] on span "Next" at bounding box center [775, 431] width 35 height 16
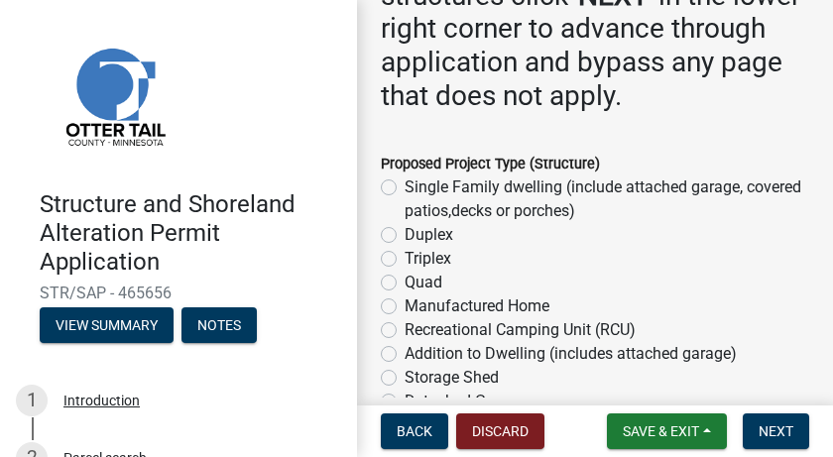
scroll to position [595, 0]
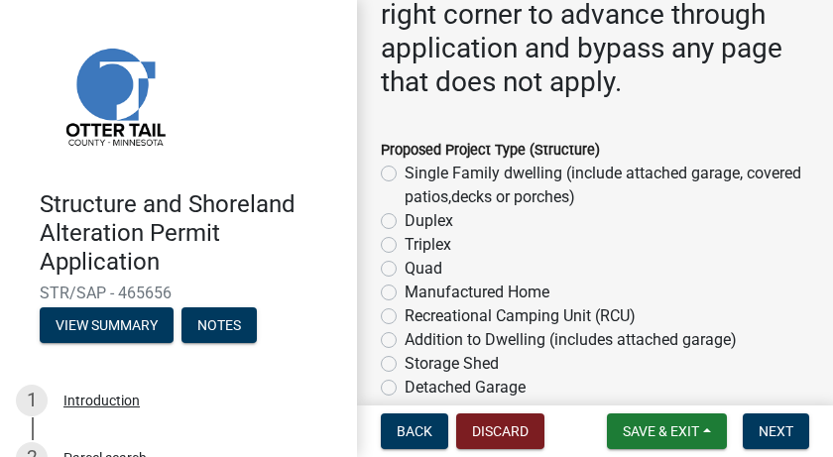
click at [404, 172] on label "Single Family dwelling (include attached garage, covered patios,decks or porche…" at bounding box center [606, 186] width 404 height 48
click at [404, 172] on input "Single Family dwelling (include attached garage, covered patios,decks or porche…" at bounding box center [410, 168] width 13 height 13
radio input "true"
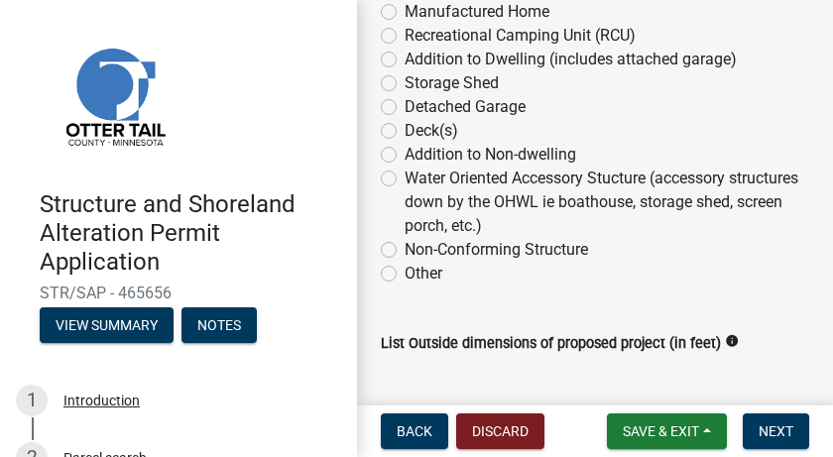
scroll to position [892, 0]
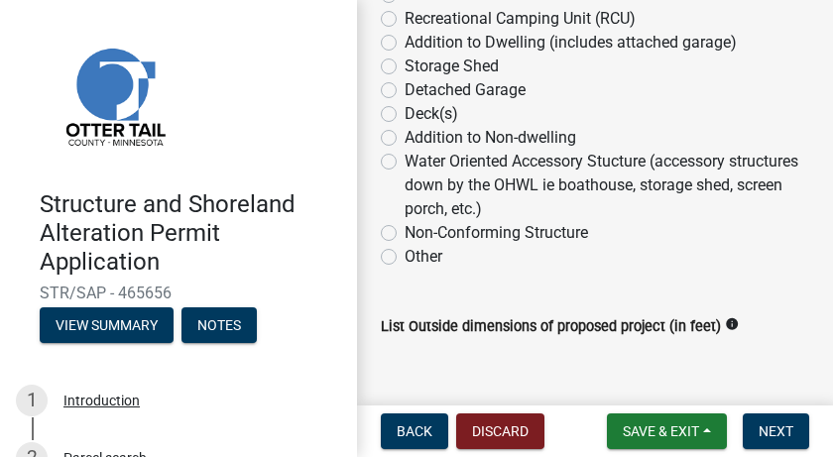
click at [404, 230] on label "Non-Conforming Structure" at bounding box center [495, 233] width 183 height 24
click at [404, 230] on input "Non-Conforming Structure" at bounding box center [410, 227] width 13 height 13
radio input "true"
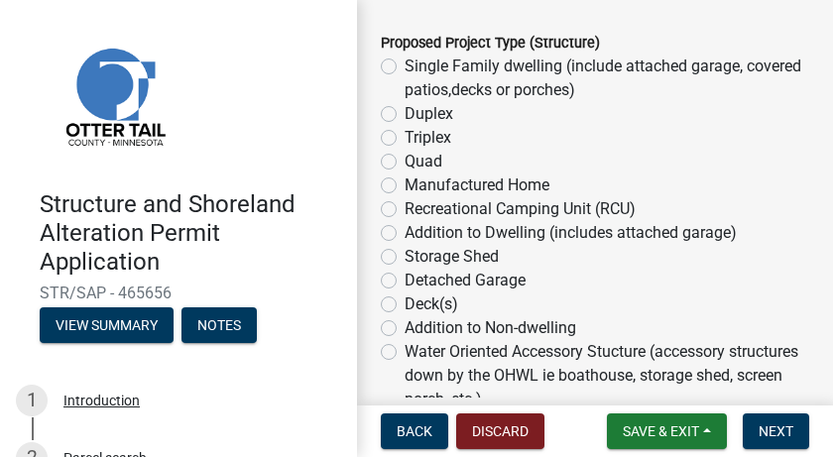
scroll to position [694, 0]
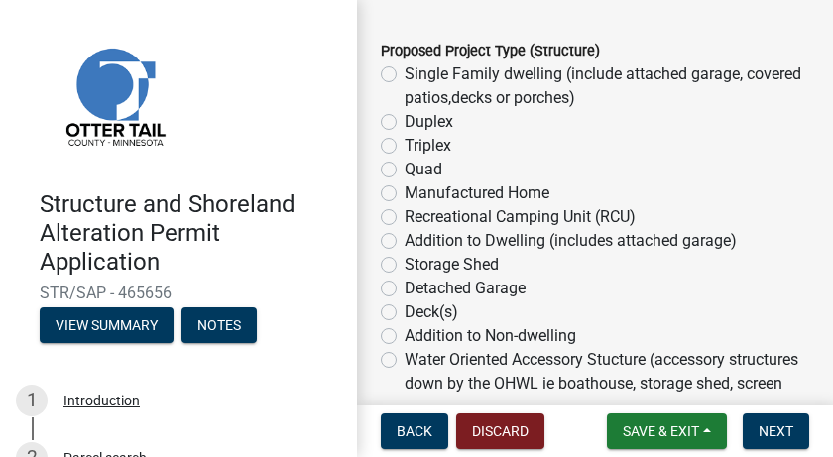
click at [404, 70] on label "Single Family dwelling (include attached garage, covered patios,decks or porche…" at bounding box center [606, 86] width 404 height 48
click at [404, 70] on input "Single Family dwelling (include attached garage, covered patios,decks or porche…" at bounding box center [410, 68] width 13 height 13
radio input "true"
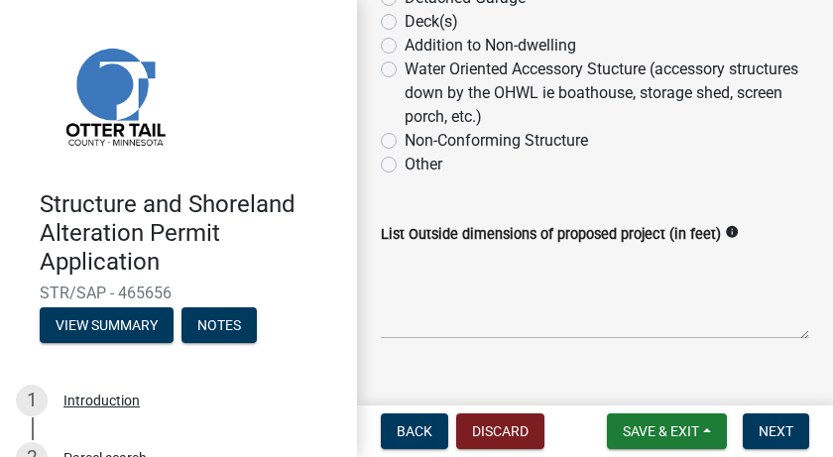
scroll to position [991, 0]
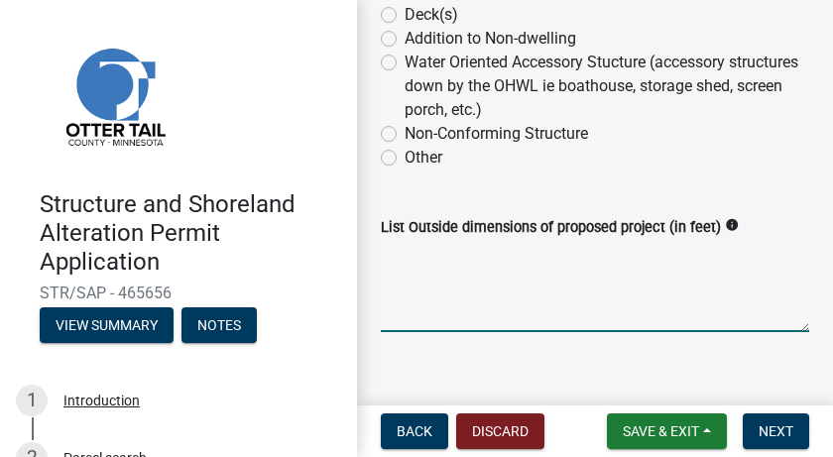
click at [414, 316] on textarea "List Outside dimensions of proposed project (in feet)" at bounding box center [595, 285] width 428 height 93
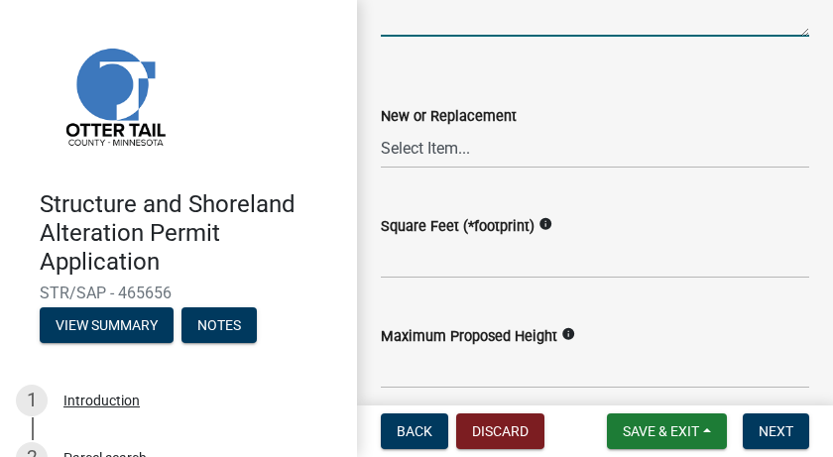
scroll to position [1289, 0]
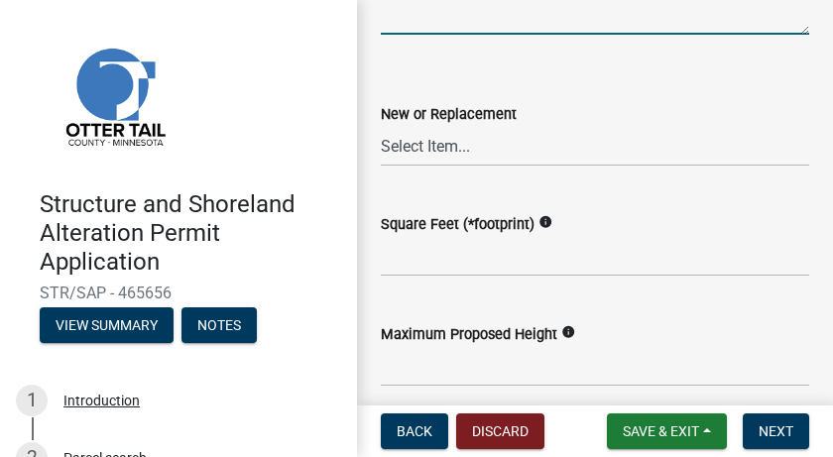
type textarea "[largest] 98'x80'"
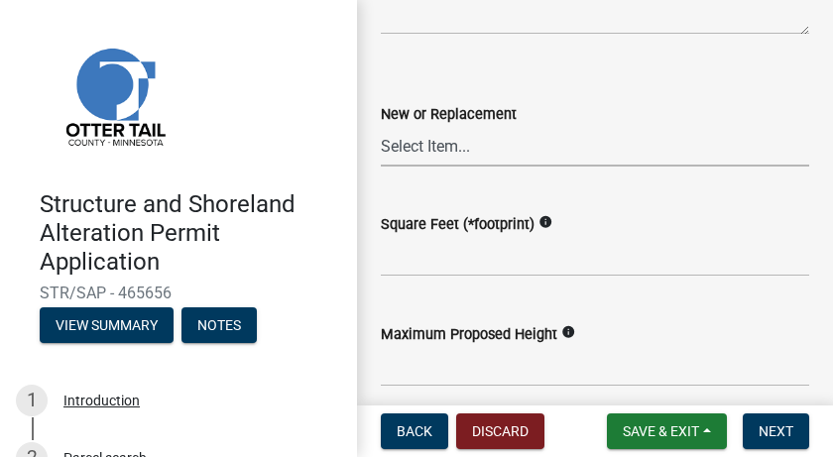
click at [442, 146] on select "Select Item... New Replacement" at bounding box center [595, 146] width 428 height 41
click at [381, 126] on select "Select Item... New Replacement" at bounding box center [595, 146] width 428 height 41
select select "c185e313-3403-4239-bd61-bb563c58a77a"
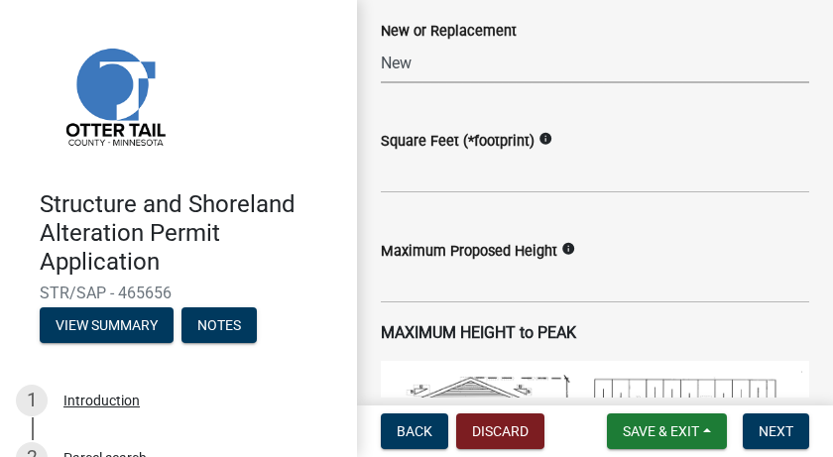
scroll to position [1388, 0]
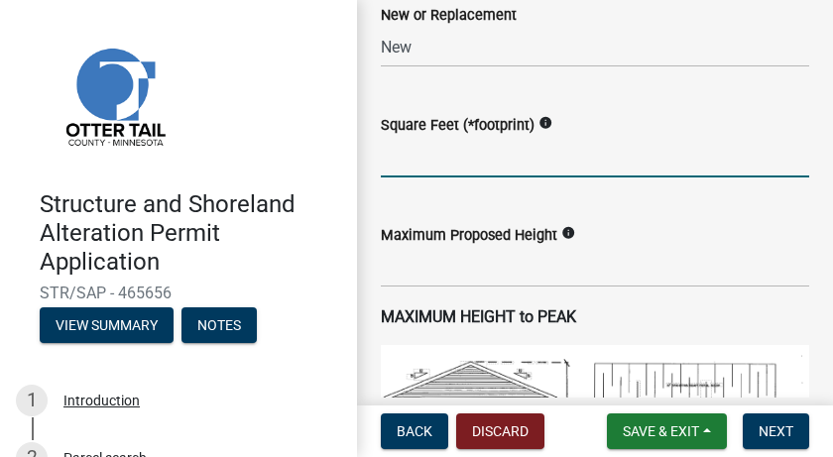
click at [405, 164] on input "text" at bounding box center [595, 157] width 428 height 41
type input "4820"
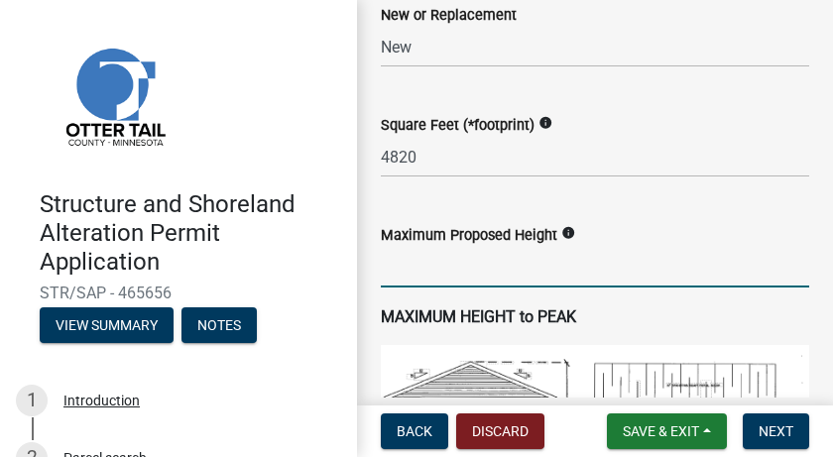
click at [401, 273] on input "text" at bounding box center [595, 267] width 428 height 41
click at [395, 274] on input "text" at bounding box center [595, 267] width 428 height 41
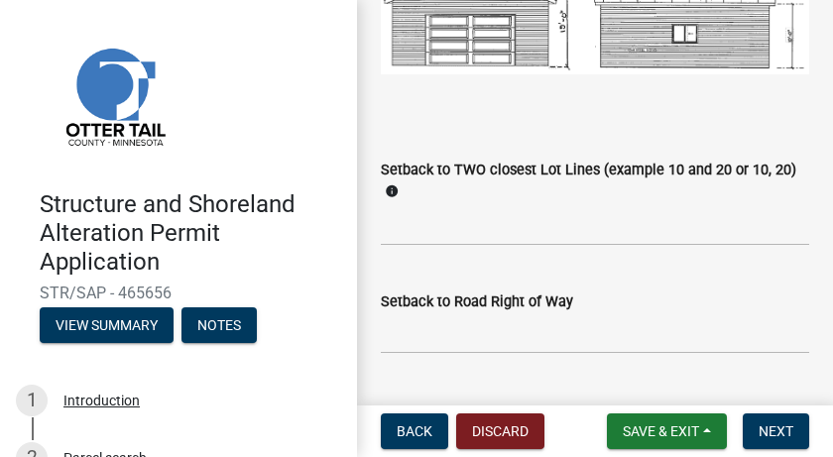
scroll to position [1646, 0]
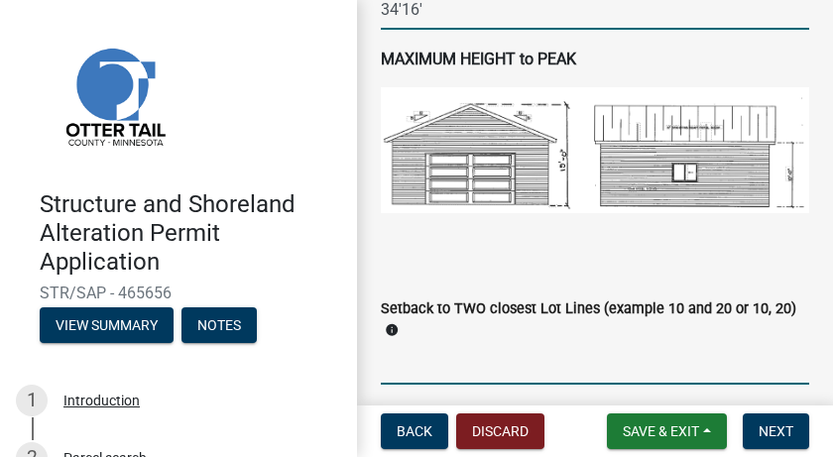
type input "3416"
click at [381, 364] on input "Setback to TWO closest Lot Lines (example 10 and 20 or 10, 20)" at bounding box center [595, 364] width 428 height 41
click at [391, 362] on input "16, 40" at bounding box center [595, 364] width 428 height 41
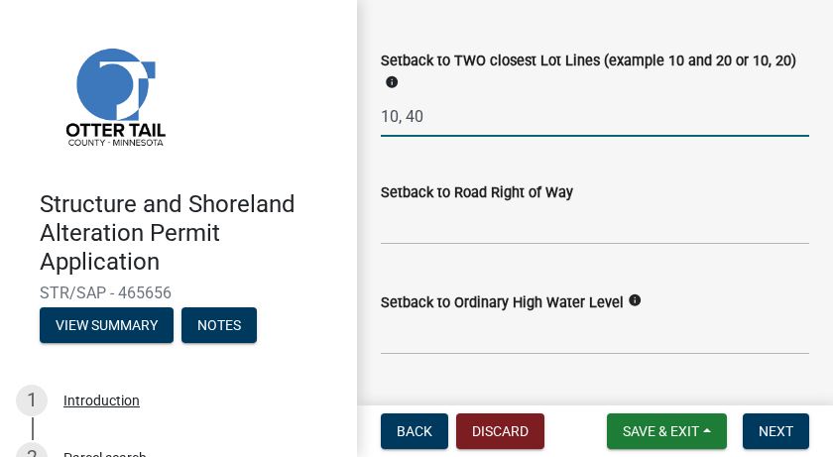
scroll to position [1943, 0]
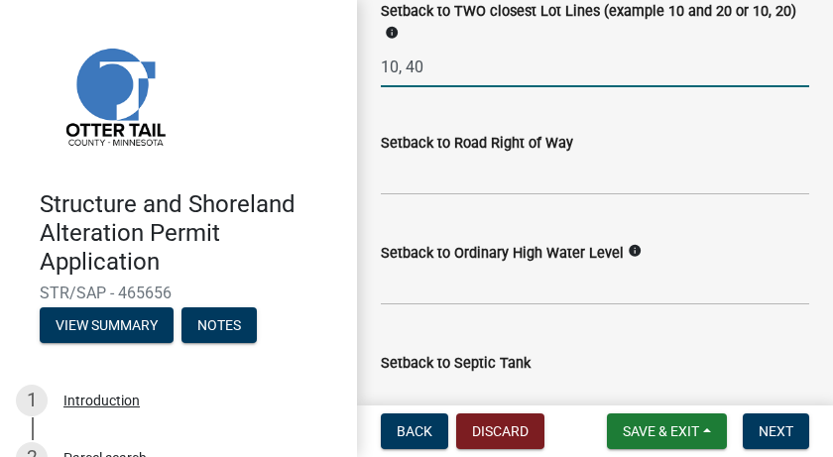
type input "10, 40"
click at [398, 185] on input "text" at bounding box center [595, 175] width 428 height 41
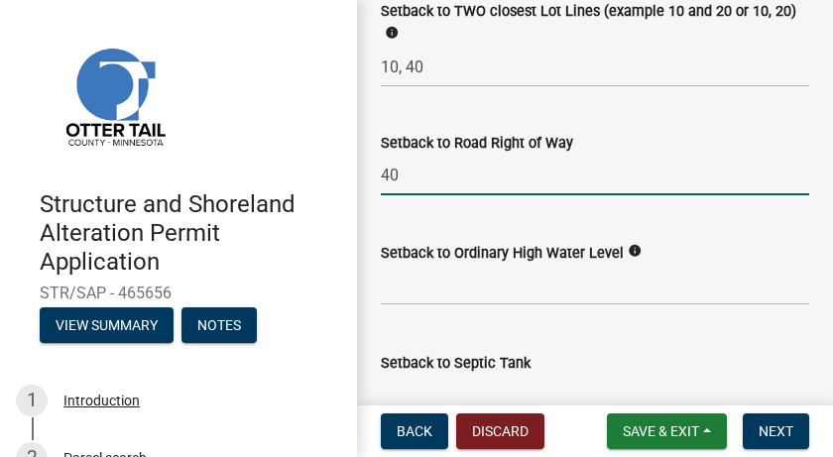
type input "40"
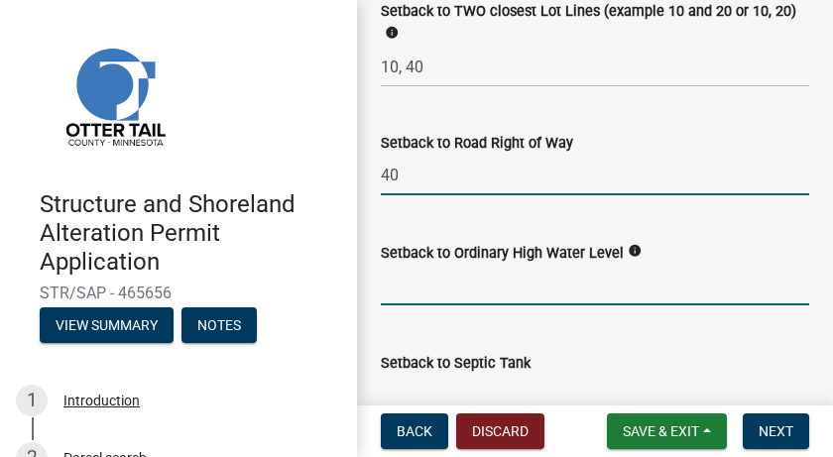
click at [394, 294] on input "text" at bounding box center [595, 285] width 428 height 41
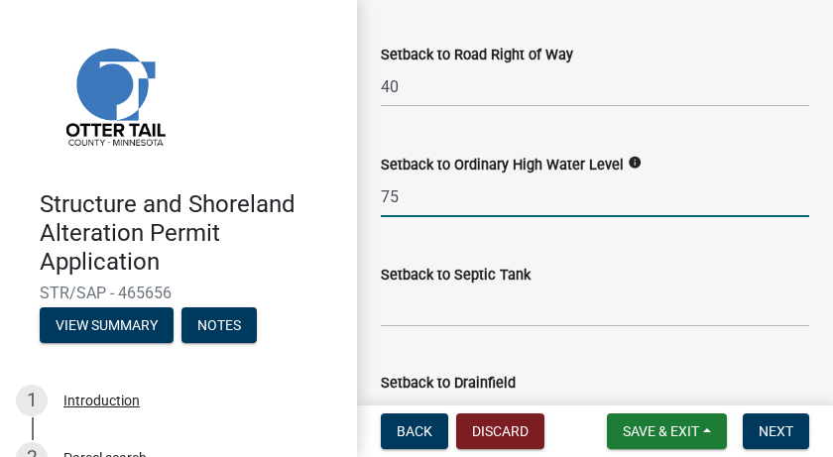
scroll to position [2042, 0]
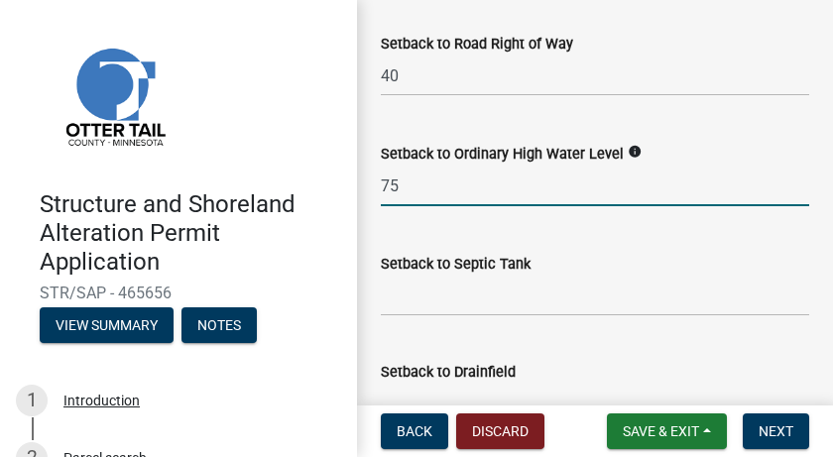
type input "75"
click at [408, 301] on input "Setback to Septic Tank" at bounding box center [595, 296] width 428 height 41
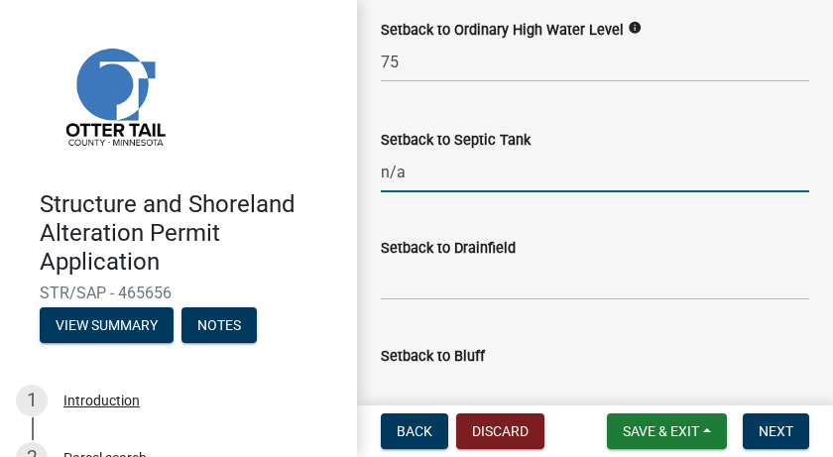
scroll to position [2191, 0]
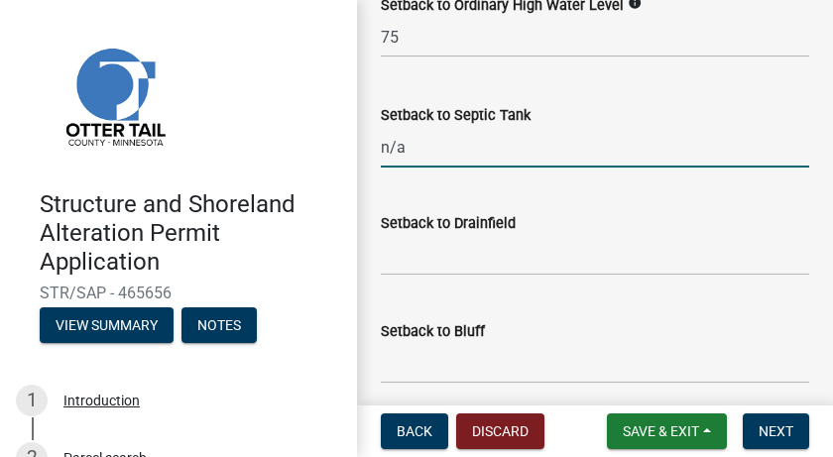
type input "n/a"
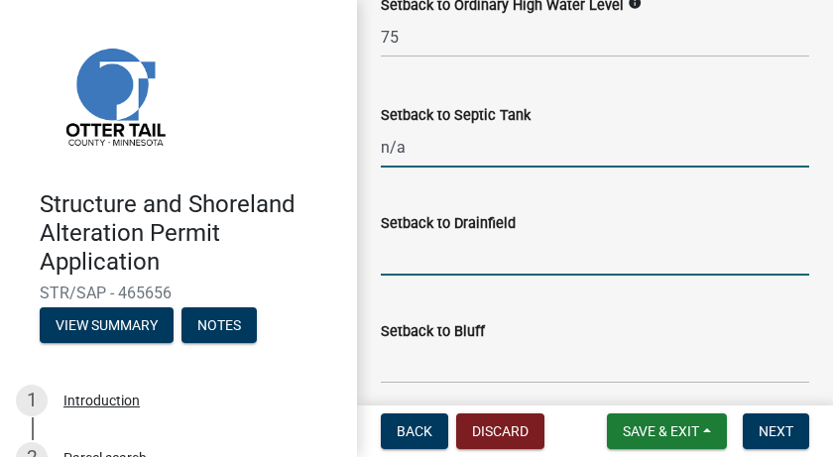
click at [402, 261] on input "Setback to Drainfield" at bounding box center [595, 255] width 428 height 41
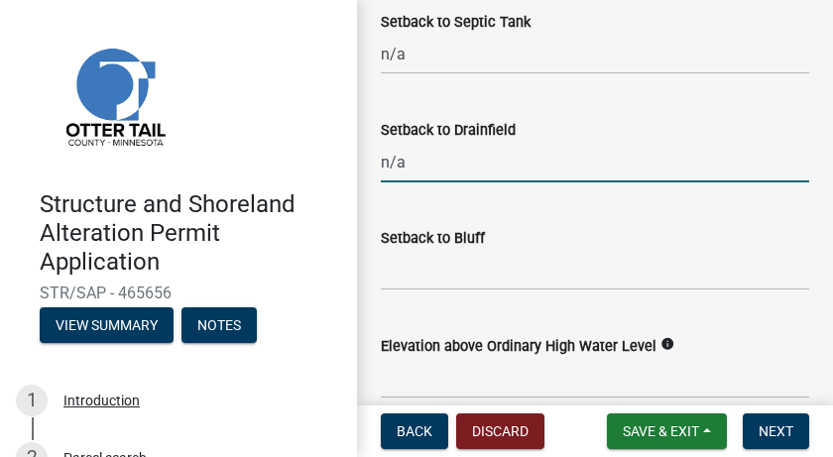
scroll to position [2290, 0]
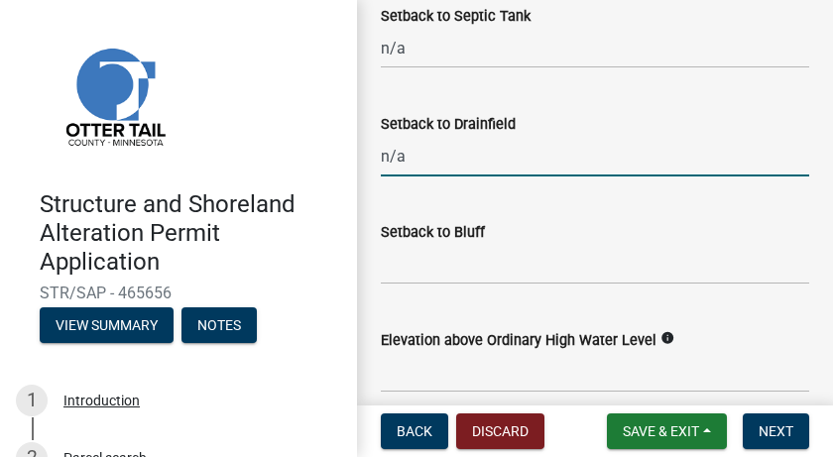
type input "n/a"
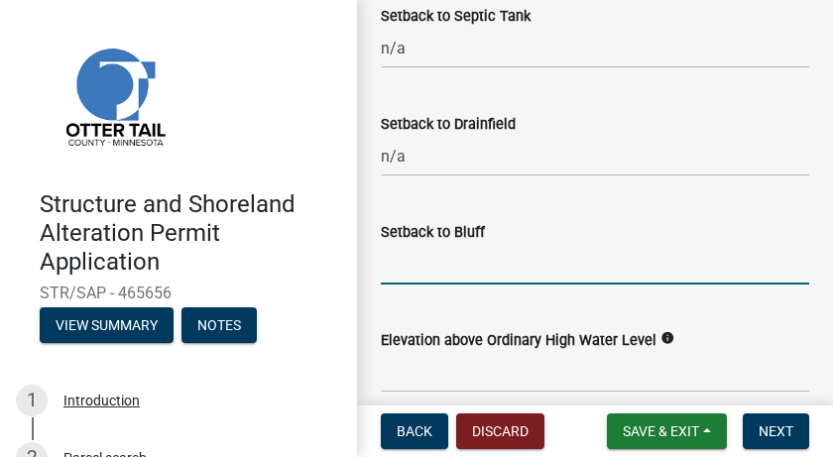
click at [392, 270] on input "Setback to Bluff" at bounding box center [595, 264] width 428 height 41
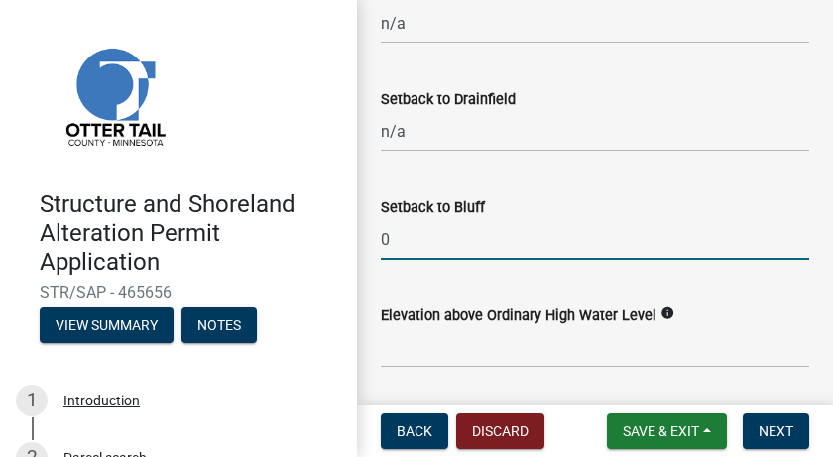
scroll to position [2389, 0]
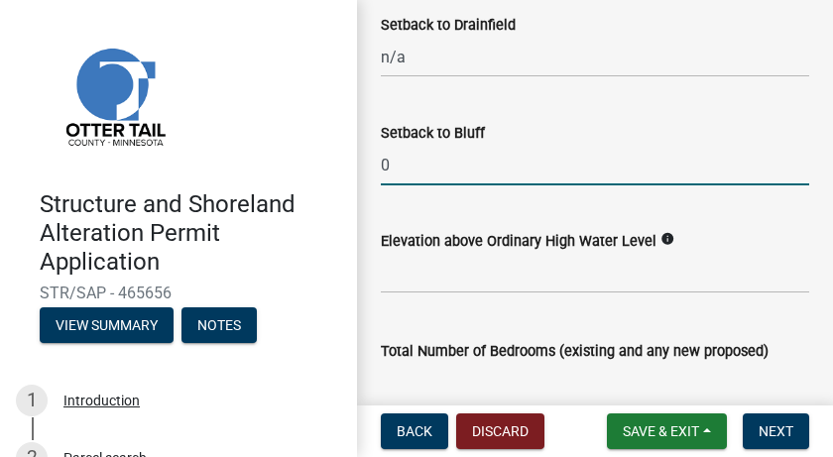
type input "0"
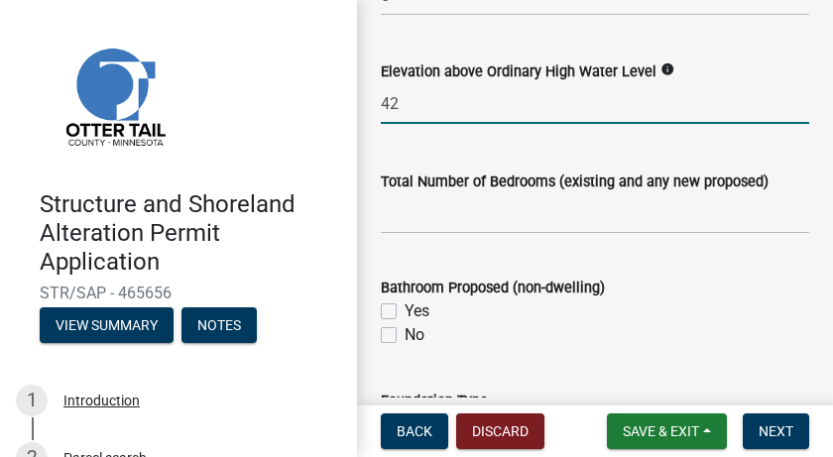
scroll to position [2587, 0]
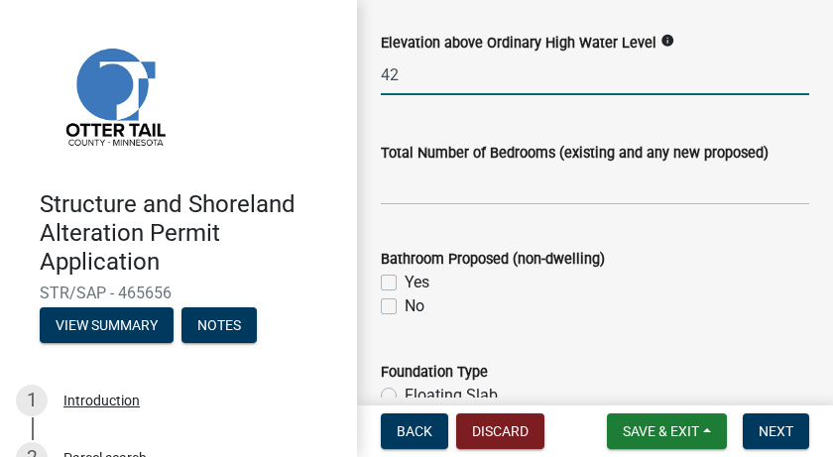
type input "42"
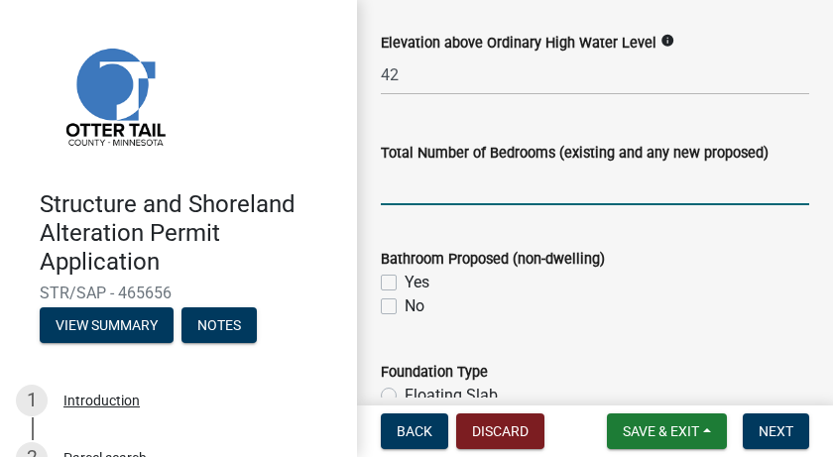
click at [402, 192] on input "text" at bounding box center [595, 185] width 428 height 41
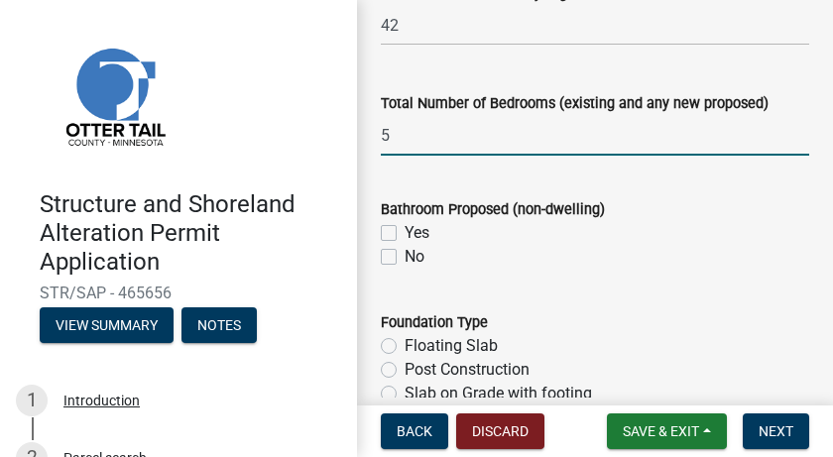
type input "5"
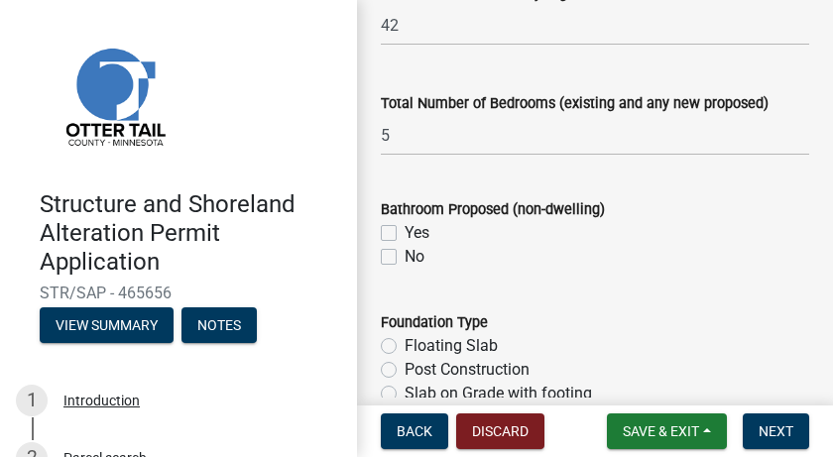
click at [404, 255] on label "No" at bounding box center [414, 257] width 20 height 24
click at [404, 255] on input "No" at bounding box center [410, 251] width 13 height 13
checkbox input "true"
checkbox input "false"
checkbox input "true"
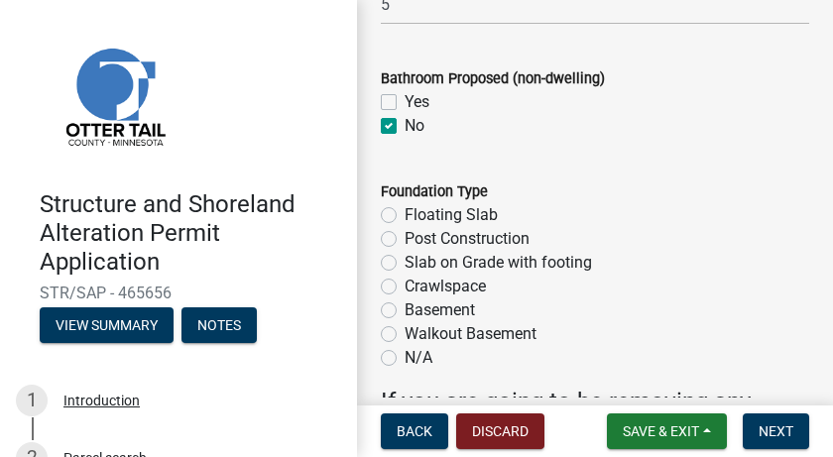
scroll to position [2786, 0]
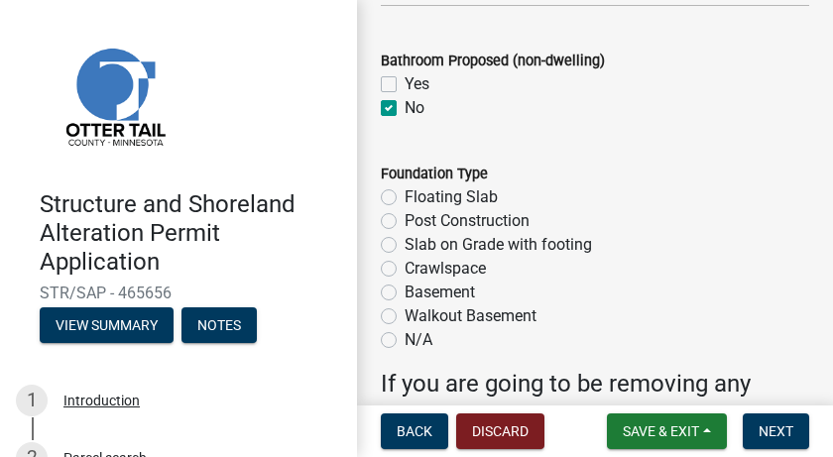
click at [404, 289] on label "Basement" at bounding box center [439, 293] width 70 height 24
click at [404, 289] on input "Basement" at bounding box center [410, 287] width 13 height 13
radio input "true"
click at [404, 242] on label "Slab on Grade with footing" at bounding box center [497, 245] width 187 height 24
click at [404, 242] on input "Slab on Grade with footing" at bounding box center [410, 239] width 13 height 13
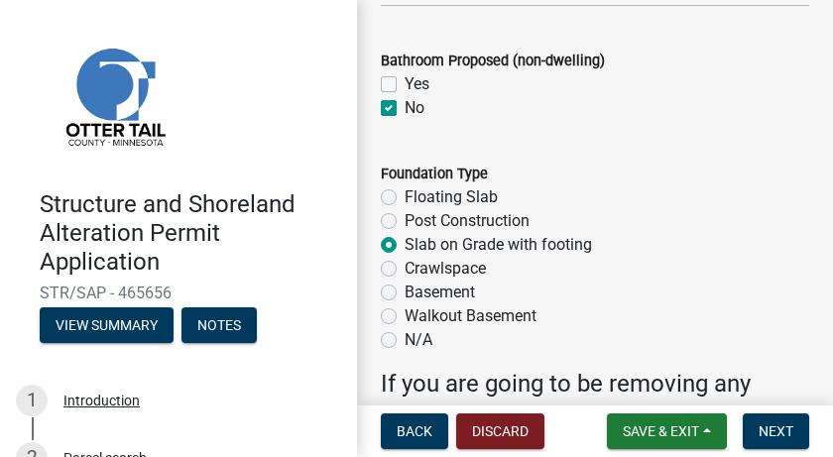
radio input "true"
click at [404, 267] on label "Crawlspace" at bounding box center [444, 269] width 81 height 24
click at [404, 267] on input "Crawlspace" at bounding box center [410, 263] width 13 height 13
radio input "true"
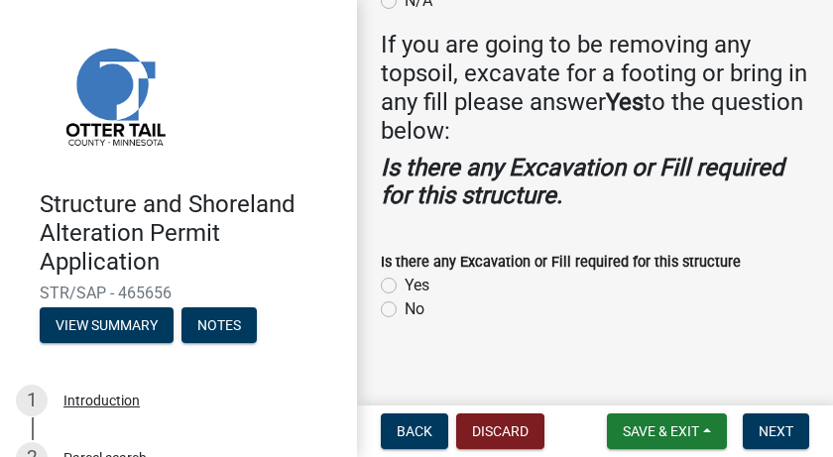
scroll to position [3140, 0]
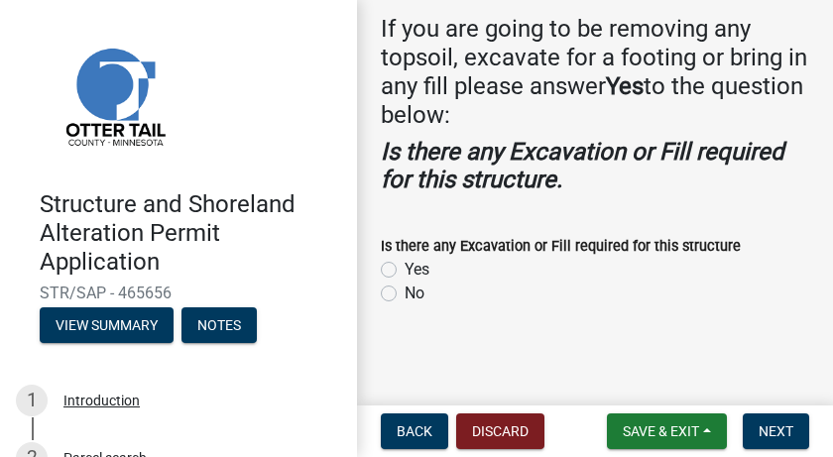
click at [404, 268] on label "Yes" at bounding box center [416, 270] width 25 height 24
click at [404, 268] on input "Yes" at bounding box center [410, 264] width 13 height 13
radio input "true"
click at [780, 430] on span "Next" at bounding box center [775, 431] width 35 height 16
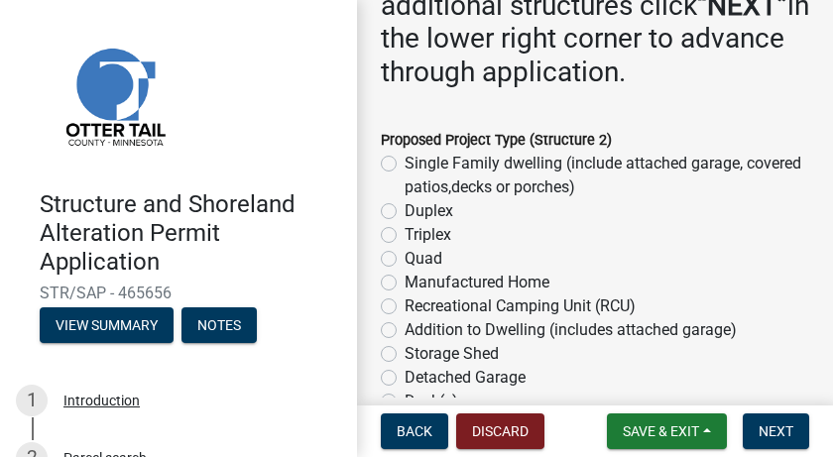
scroll to position [397, 0]
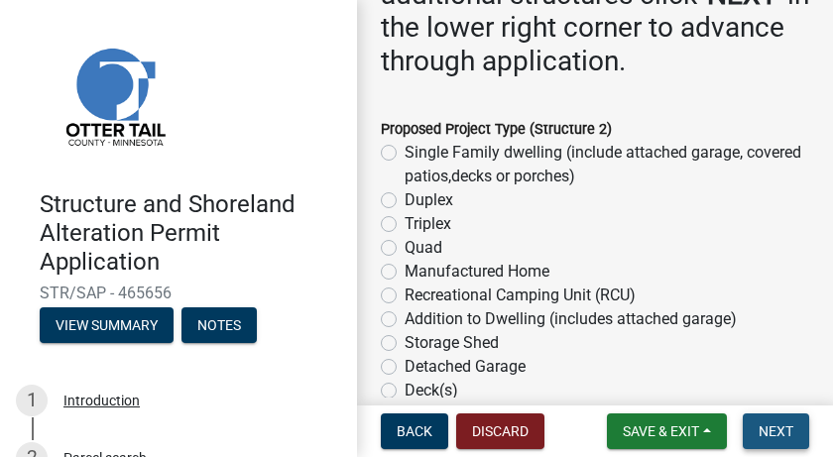
click at [767, 432] on span "Next" at bounding box center [775, 431] width 35 height 16
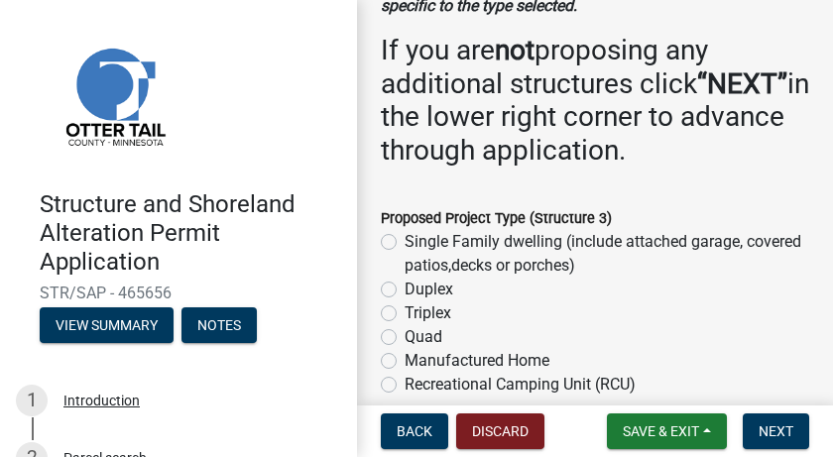
scroll to position [297, 0]
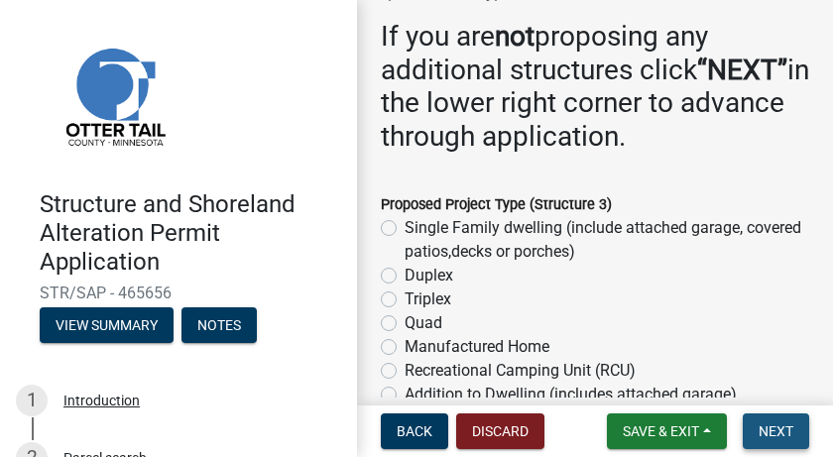
click at [774, 429] on span "Next" at bounding box center [775, 431] width 35 height 16
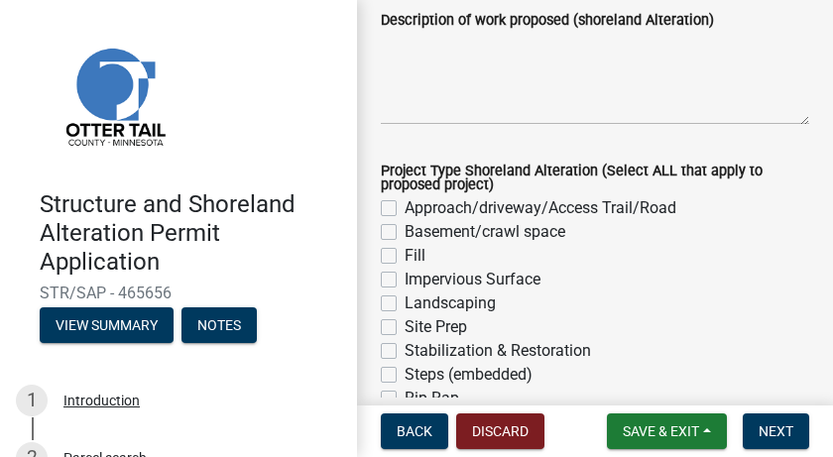
scroll to position [644, 0]
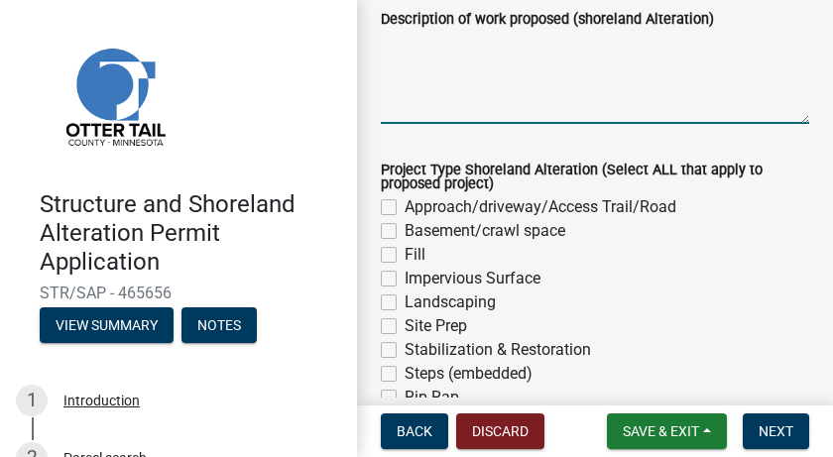
click at [398, 124] on textarea "Description of work proposed (shoreland Alteration)" at bounding box center [595, 77] width 428 height 93
type textarea "build stairway to lake"
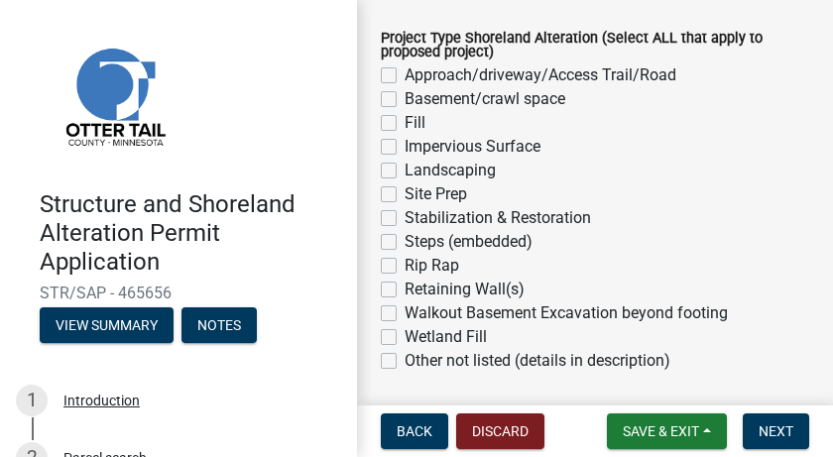
scroll to position [793, 0]
